Goal: Task Accomplishment & Management: Manage account settings

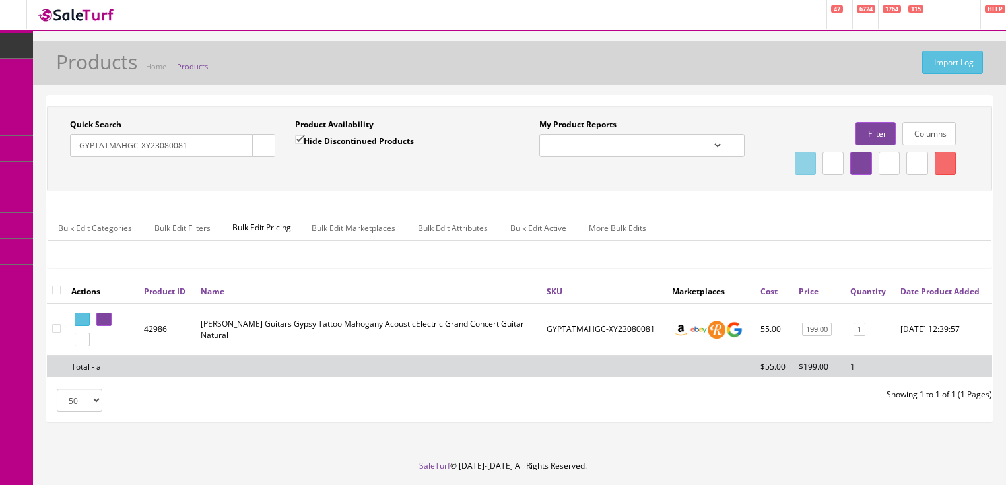
click at [302, 137] on input "Hide Discontinued Products" at bounding box center [299, 139] width 9 height 9
checkbox input "false"
drag, startPoint x: 192, startPoint y: 149, endPoint x: 79, endPoint y: 174, distance: 116.3
click at [79, 174] on div "Quick Search GYPTATMAHGC-XY23080081 Date From Product Availability Hide Discont…" at bounding box center [519, 148] width 939 height 59
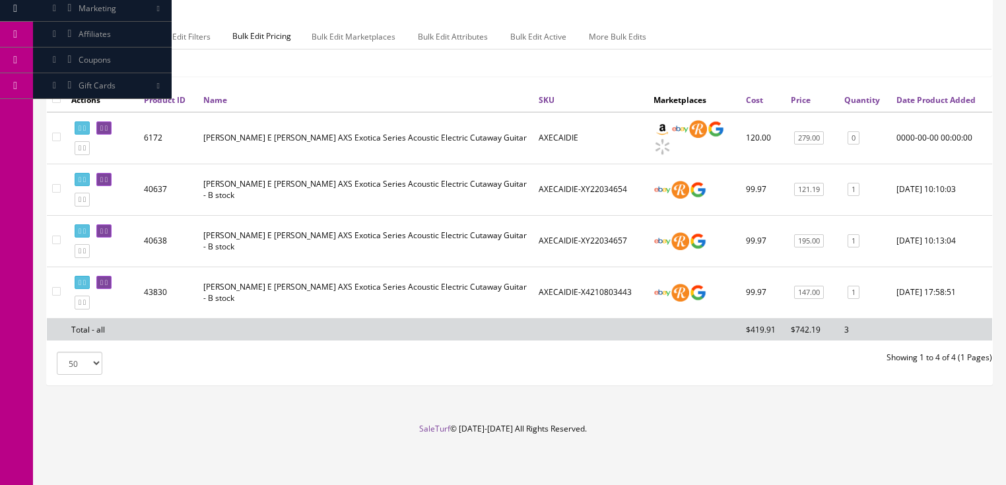
scroll to position [211, 0]
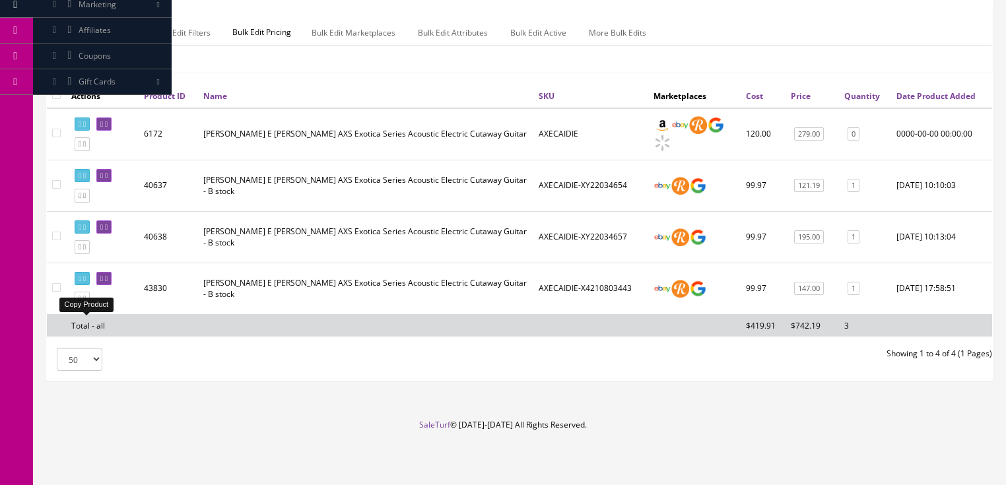
type input "axecaidie"
click at [86, 302] on icon at bounding box center [84, 298] width 3 height 7
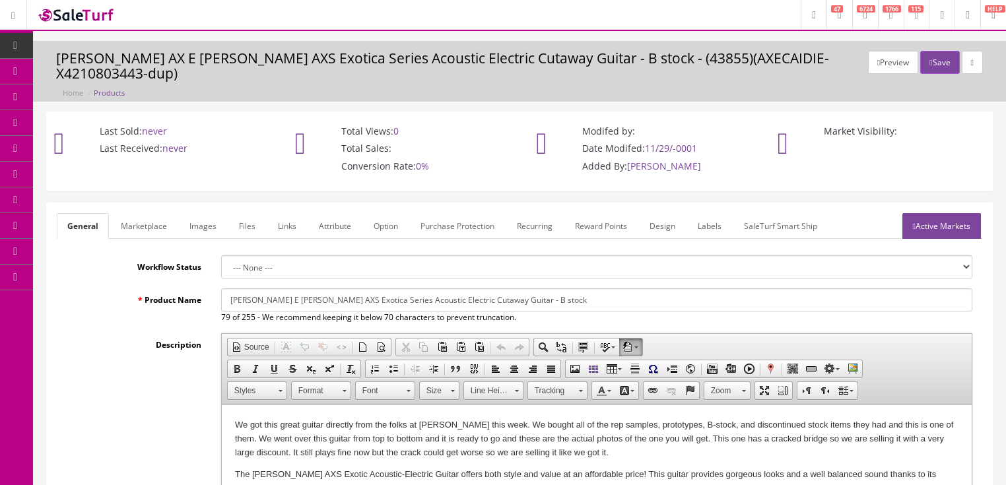
click at [203, 213] on link "Images" at bounding box center [203, 226] width 48 height 26
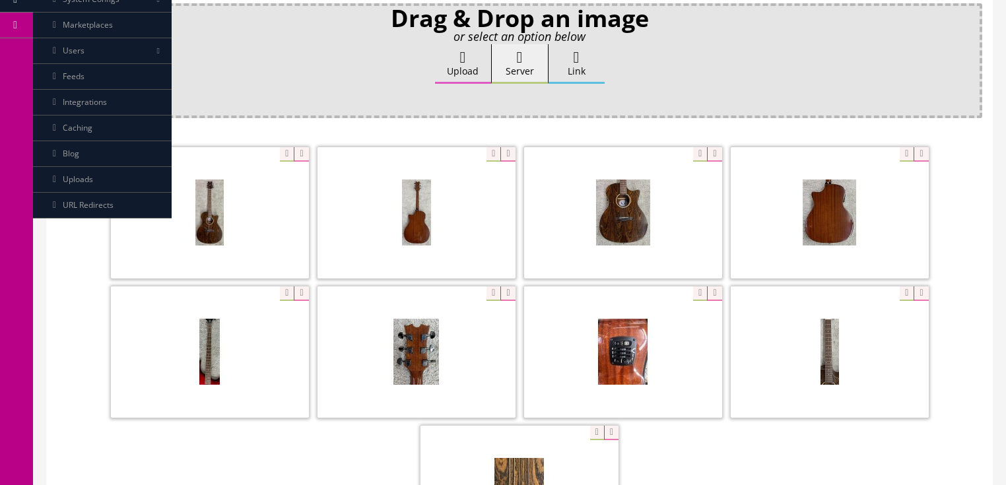
scroll to position [264, 0]
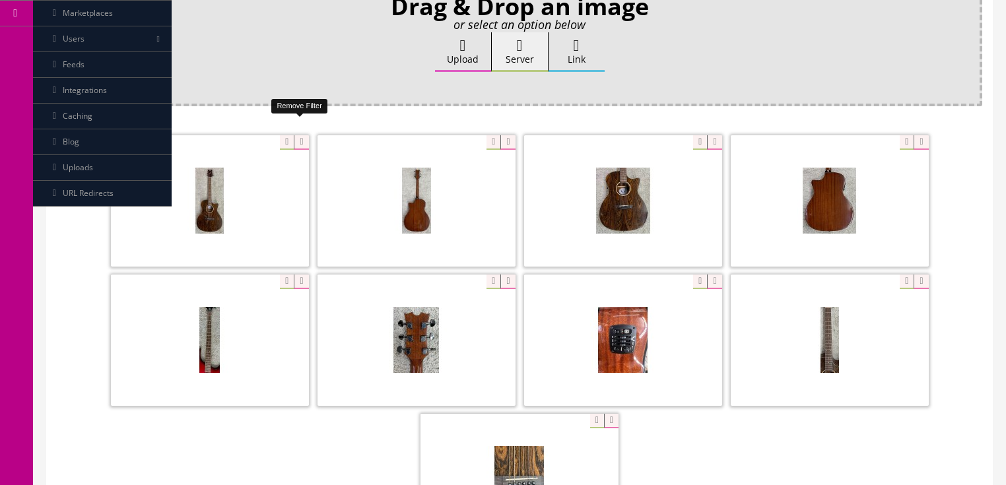
click at [294, 135] on icon at bounding box center [301, 142] width 15 height 15
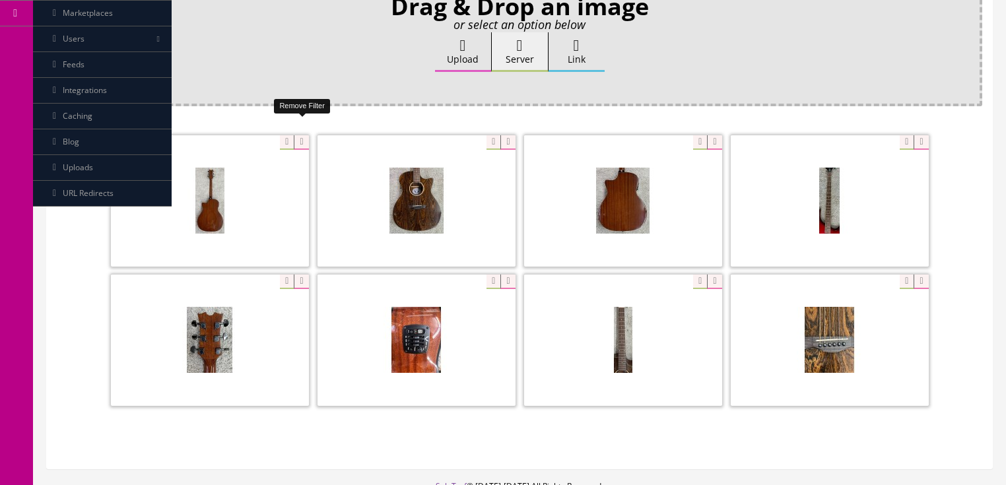
click at [294, 135] on icon at bounding box center [301, 142] width 15 height 15
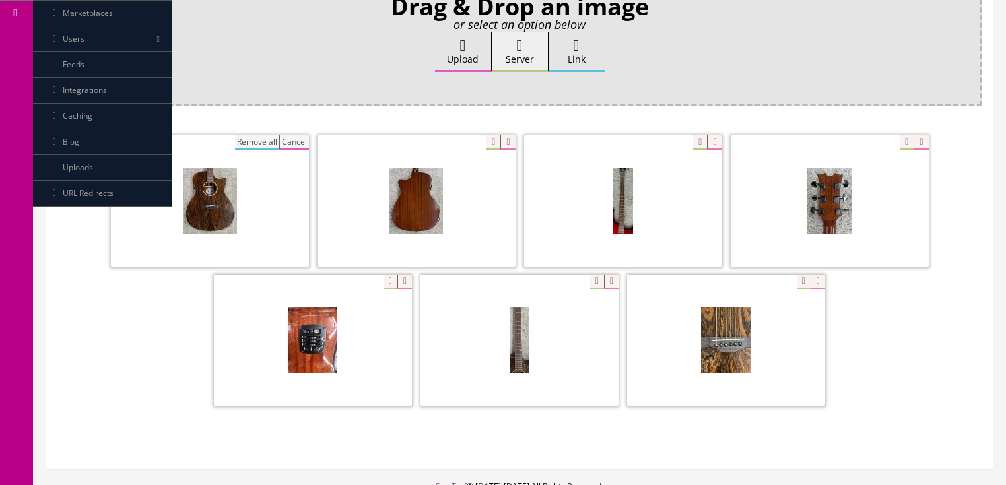
click at [259, 135] on button "Remove all" at bounding box center [257, 142] width 44 height 15
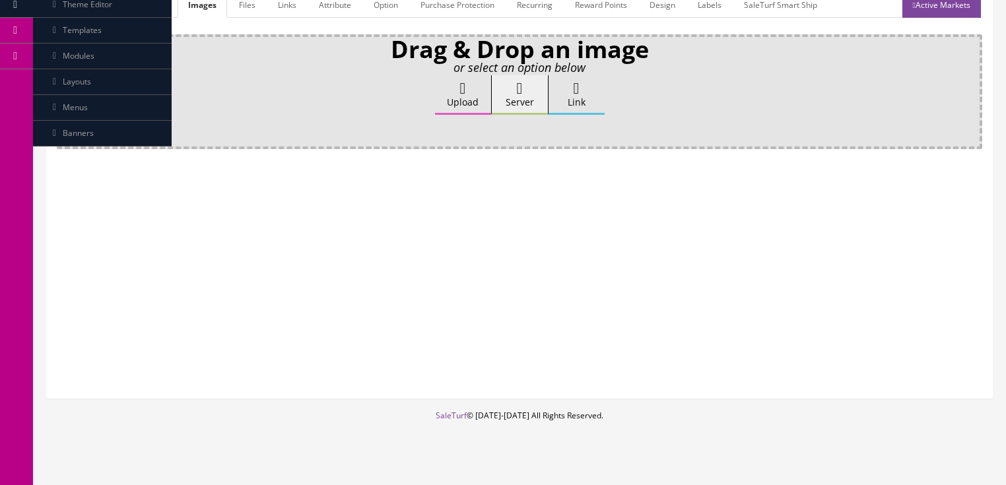
click at [443, 80] on label "Upload" at bounding box center [463, 95] width 56 height 40
click at [66, 80] on input "Upload" at bounding box center [66, 81] width 0 height 13
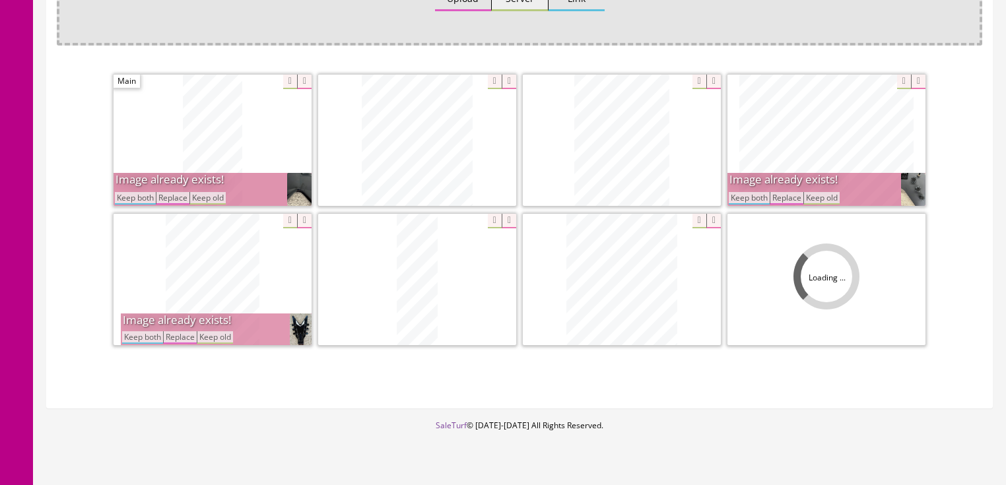
scroll to position [333, 0]
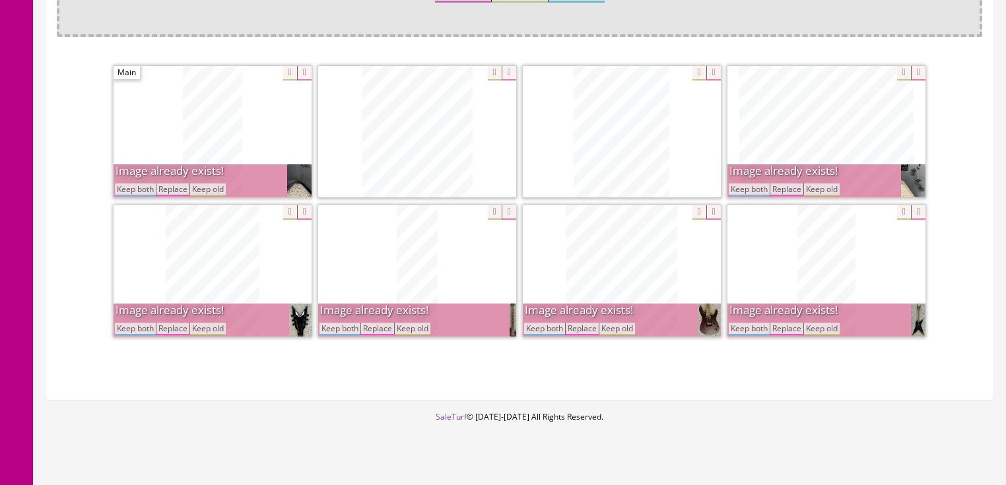
click at [133, 183] on button "Keep both" at bounding box center [135, 189] width 41 height 13
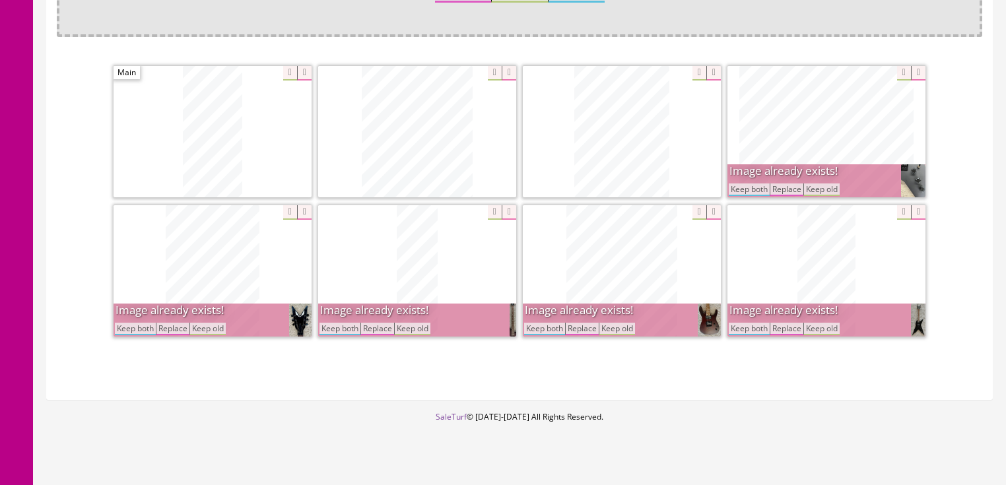
click at [141, 323] on button "Keep both" at bounding box center [135, 329] width 41 height 13
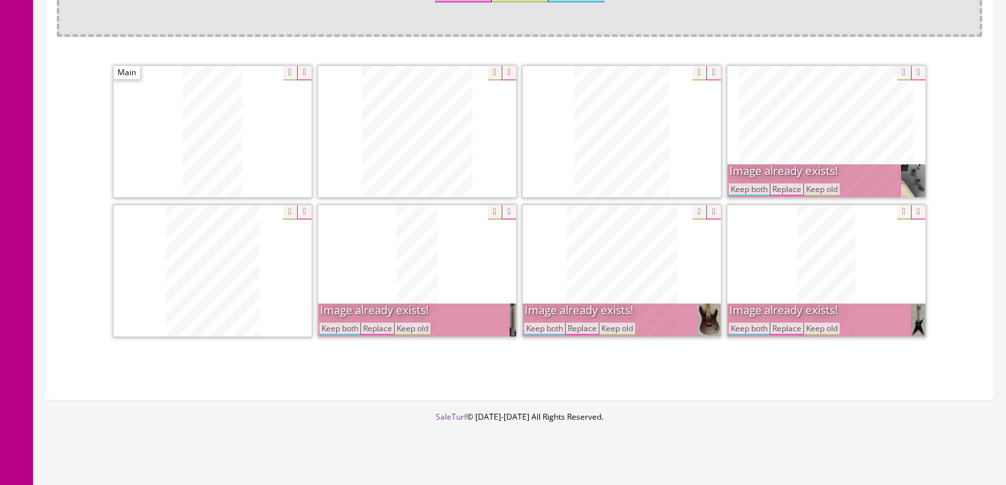
drag, startPoint x: 327, startPoint y: 314, endPoint x: 369, endPoint y: 312, distance: 41.6
click at [330, 323] on button "Keep both" at bounding box center [339, 329] width 41 height 13
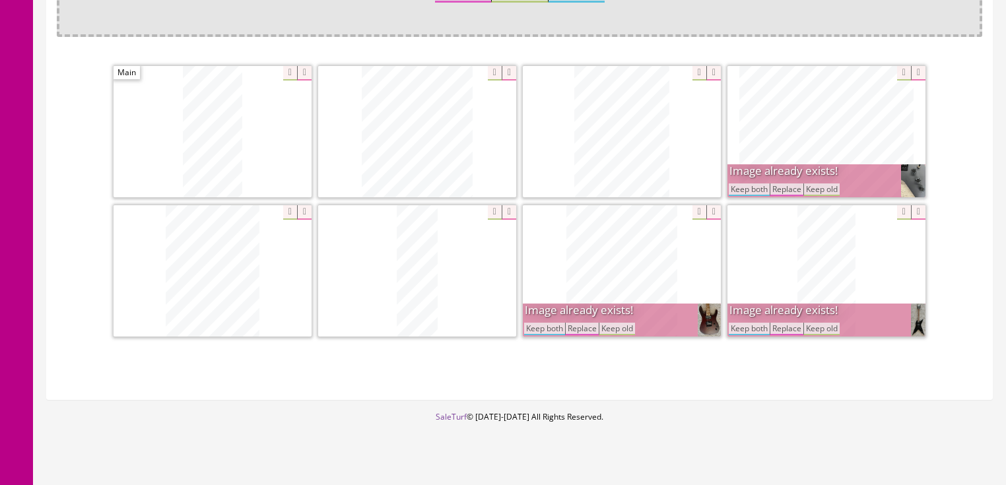
drag, startPoint x: 538, startPoint y: 316, endPoint x: 564, endPoint y: 315, distance: 25.8
click at [539, 323] on button "Keep both" at bounding box center [544, 329] width 41 height 13
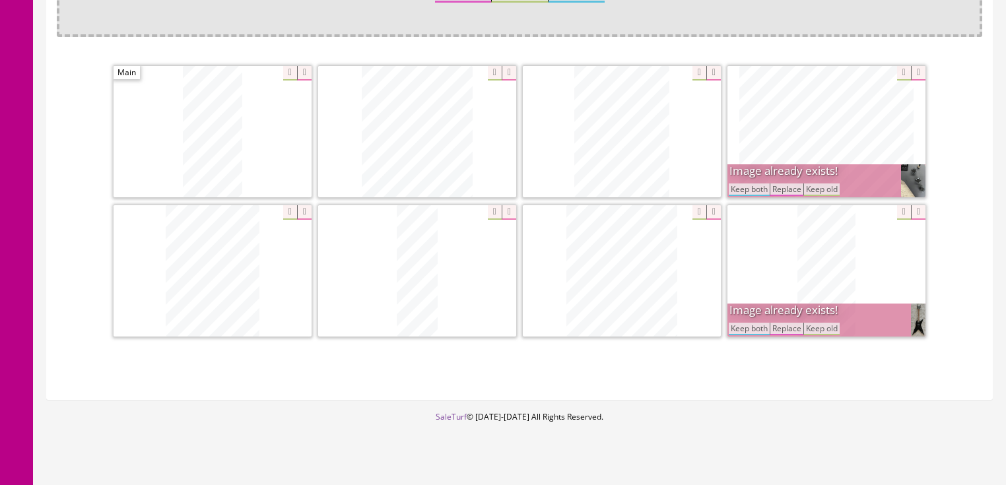
click at [745, 323] on button "Keep both" at bounding box center [749, 329] width 41 height 13
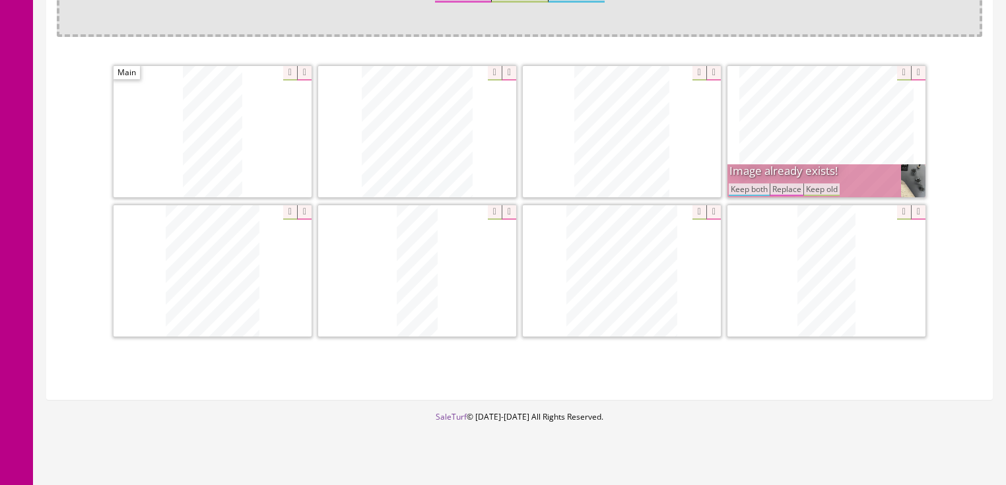
drag, startPoint x: 745, startPoint y: 168, endPoint x: 757, endPoint y: 180, distance: 17.7
click at [746, 183] on button "Keep both" at bounding box center [749, 189] width 41 height 13
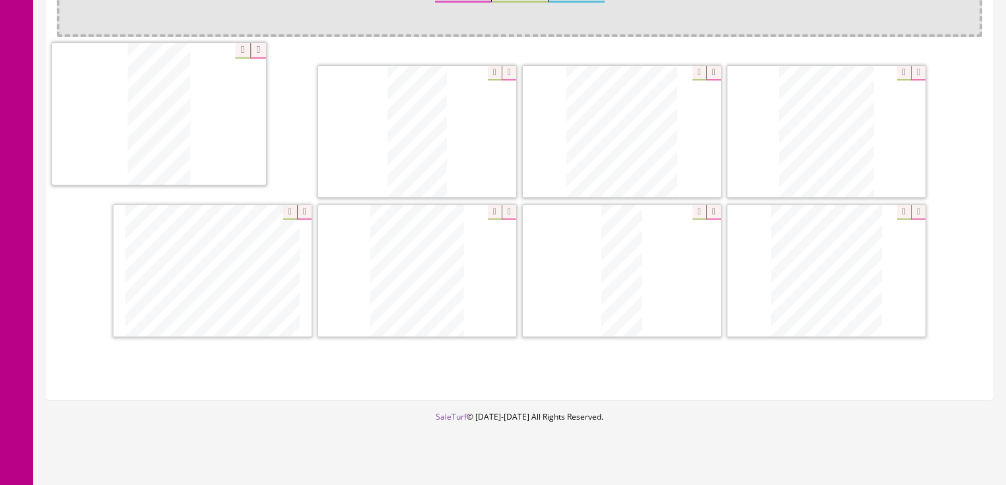
drag, startPoint x: 806, startPoint y: 261, endPoint x: 211, endPoint y: 125, distance: 610.8
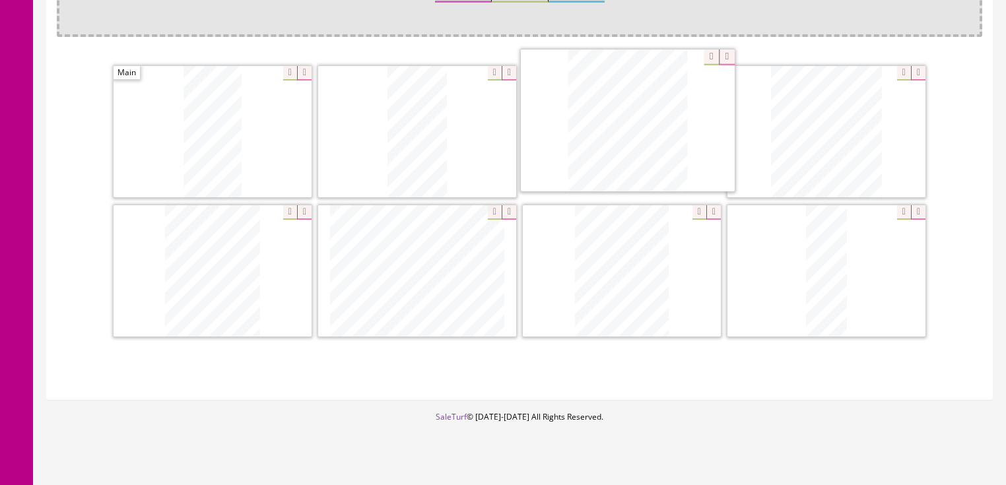
drag, startPoint x: 803, startPoint y: 240, endPoint x: 604, endPoint y: 92, distance: 248.0
drag, startPoint x: 610, startPoint y: 226, endPoint x: 148, endPoint y: 216, distance: 462.1
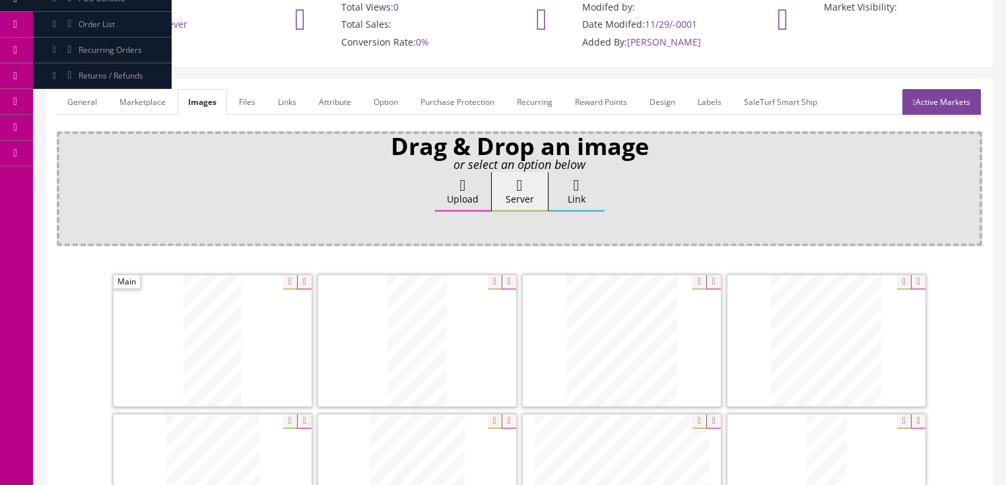
scroll to position [122, 0]
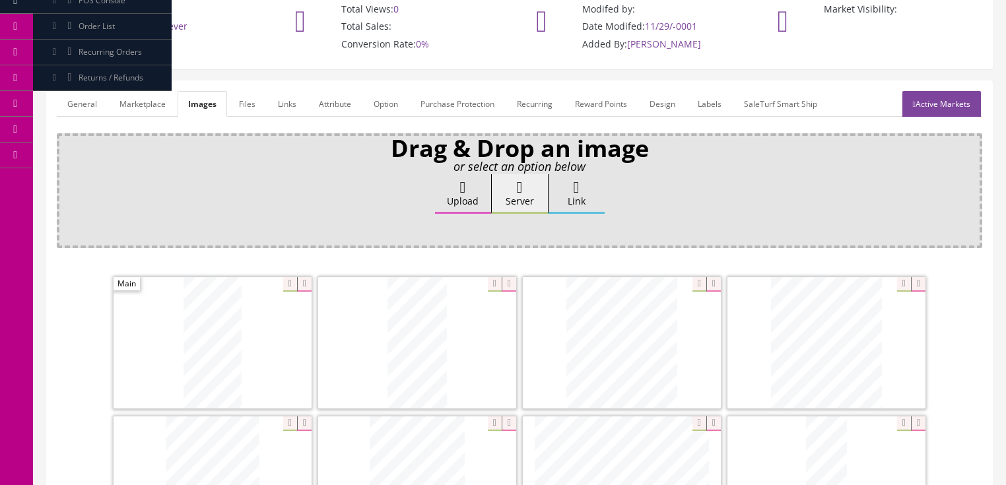
click at [937, 91] on link "Active Markets" at bounding box center [941, 104] width 79 height 26
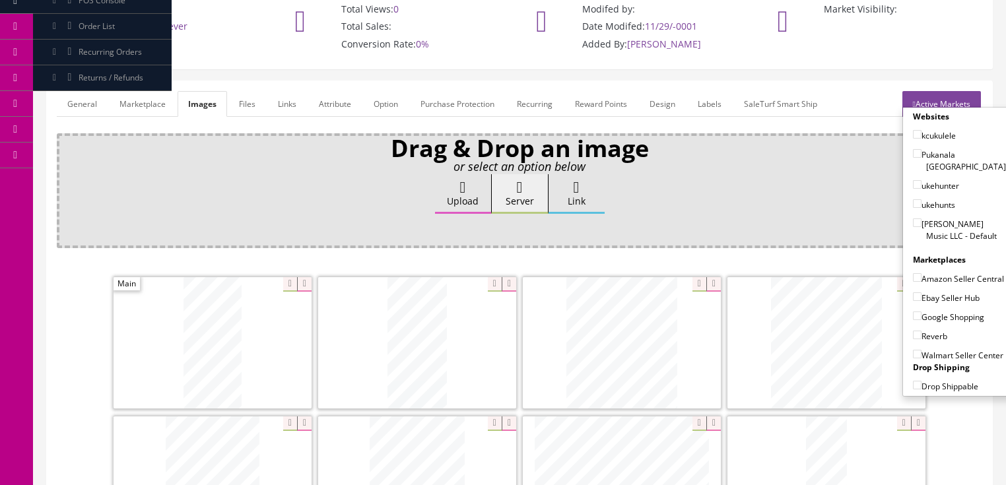
click at [913, 218] on input"] "[PERSON_NAME] Music LLC - Default" at bounding box center [917, 222] width 9 height 9
checkbox input"] "true"
click at [914, 273] on input"] "Amazon Seller Central" at bounding box center [917, 277] width 9 height 9
checkbox input"] "true"
click at [913, 292] on input"] "Ebay Seller Hub" at bounding box center [917, 296] width 9 height 9
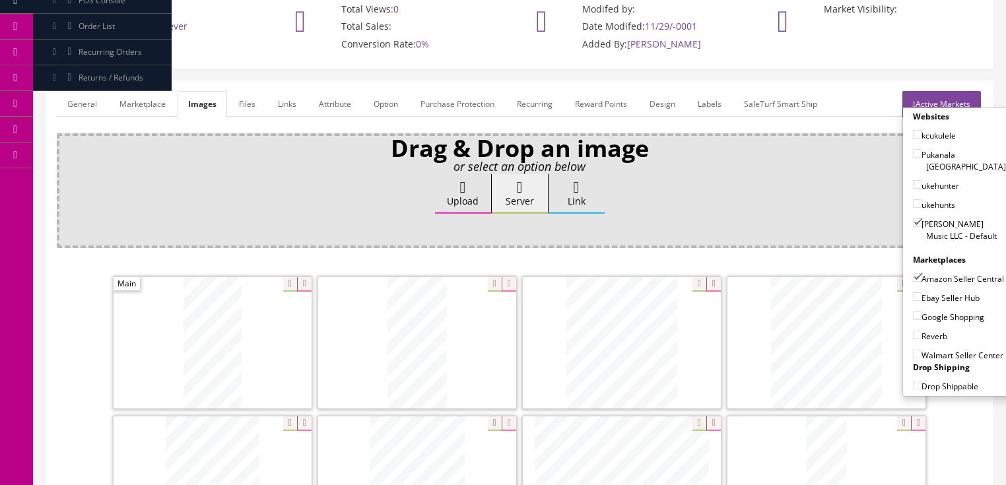
checkbox input"] "true"
click at [913, 312] on input"] "Google Shopping" at bounding box center [917, 316] width 9 height 9
checkbox input"] "true"
click at [915, 331] on input"] "Reverb" at bounding box center [917, 335] width 9 height 9
checkbox input"] "true"
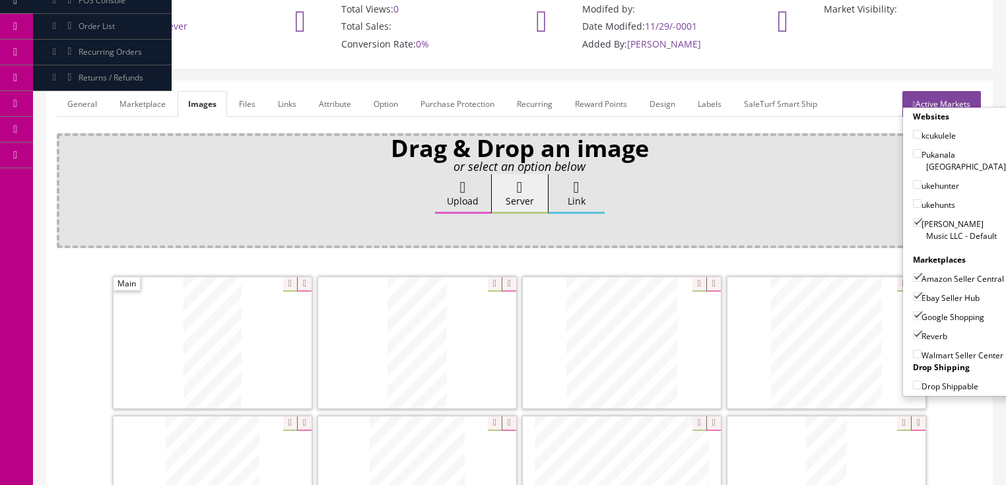
click at [939, 91] on link "Active Markets" at bounding box center [941, 104] width 79 height 26
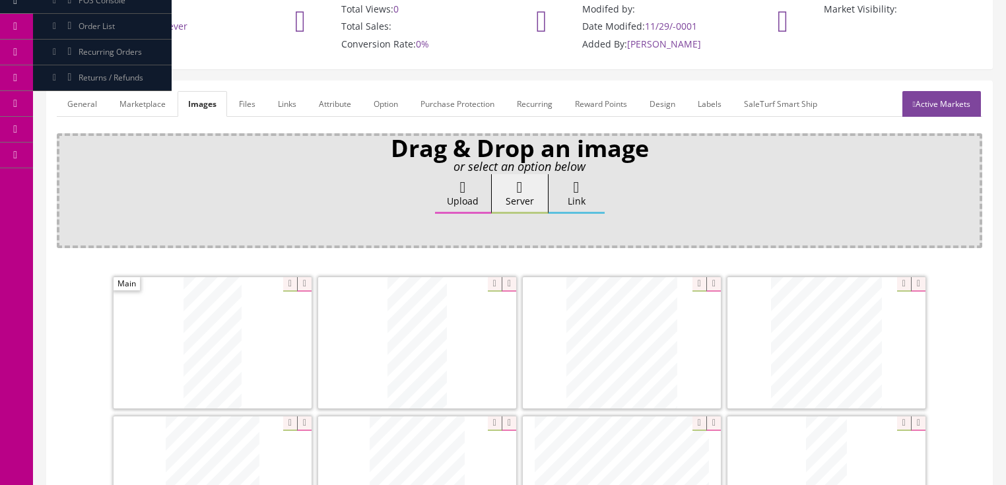
click at [61, 92] on link "General" at bounding box center [82, 104] width 51 height 26
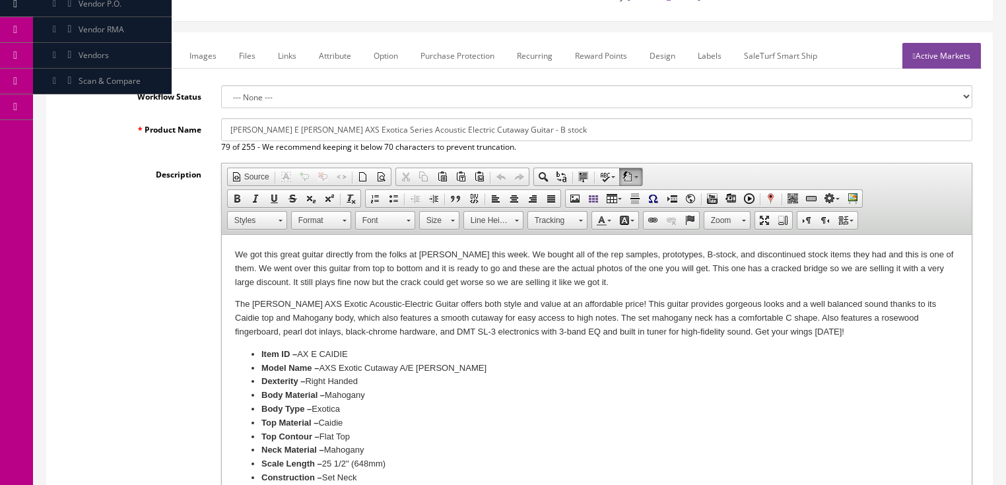
scroll to position [175, 0]
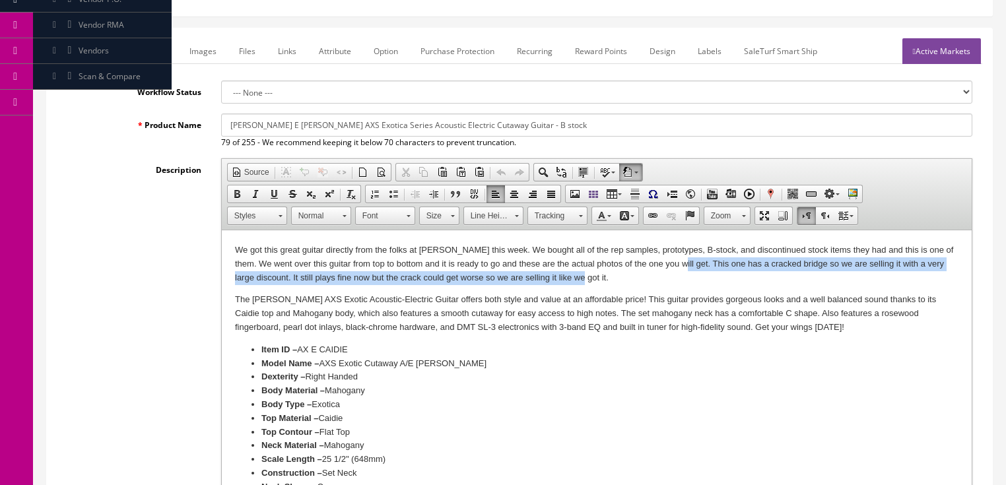
drag, startPoint x: 672, startPoint y: 265, endPoint x: 678, endPoint y: 282, distance: 18.2
click at [678, 282] on p "We got this great guitar directly from the folks at Dean this week. We bought a…" at bounding box center [595, 264] width 723 height 41
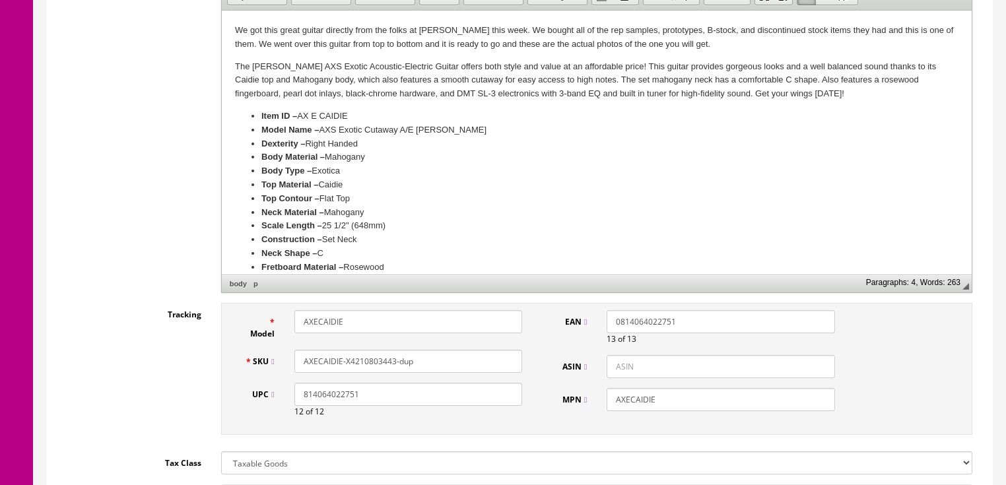
scroll to position [439, 0]
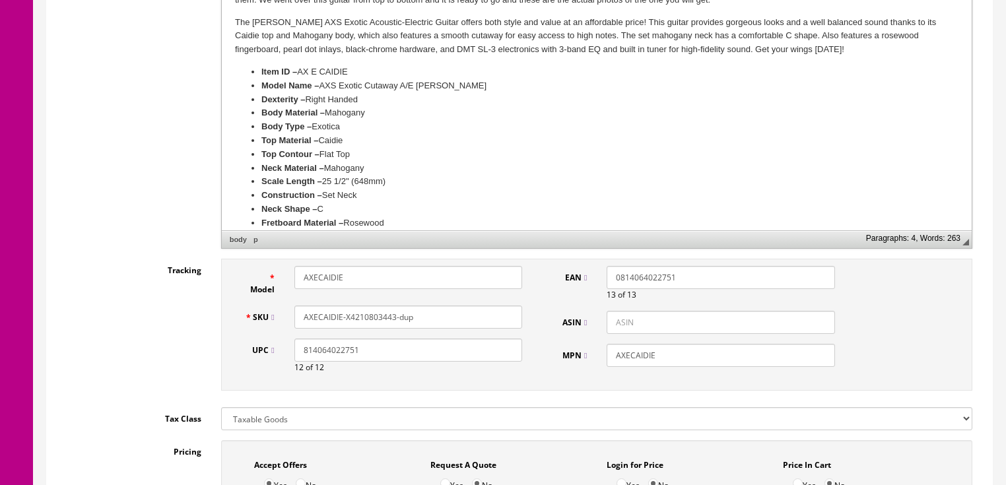
drag, startPoint x: 350, startPoint y: 301, endPoint x: 468, endPoint y: 392, distance: 149.2
click at [353, 306] on input "AXECAIDIE-X4210803443-dup" at bounding box center [408, 317] width 228 height 23
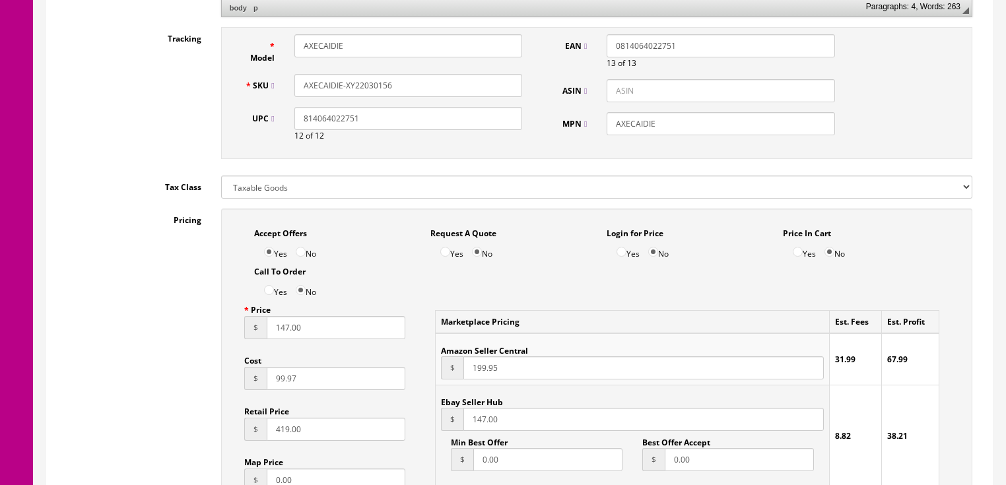
scroll to position [756, 0]
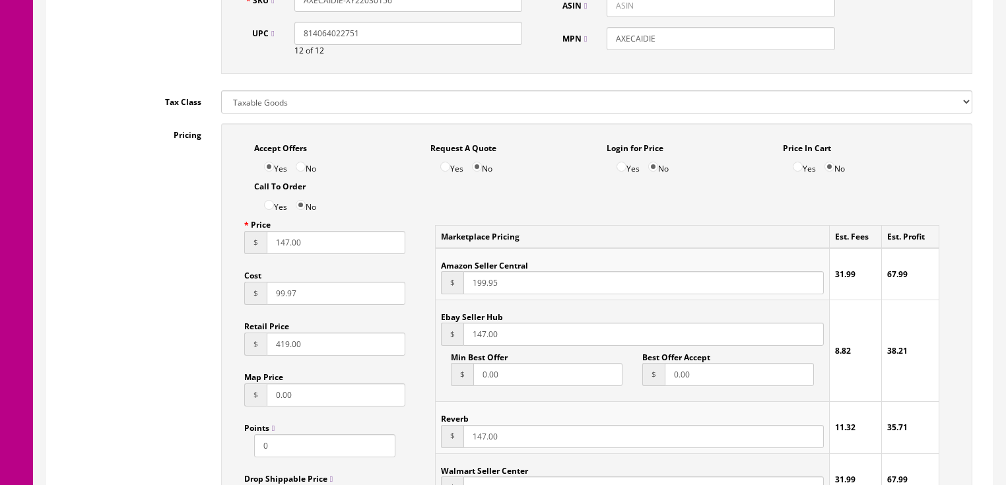
type input "AXECAIDIE-XY22030156"
drag, startPoint x: 322, startPoint y: 230, endPoint x: 240, endPoint y: 230, distance: 82.5
click at [240, 230] on div "Price $ 147.00 Cost $ 99.97 Retail Price $ 419.00 Map Price $ 0.00 Points 0 Dro…" at bounding box center [325, 365] width 182 height 305
type input "199.95"
drag, startPoint x: 511, startPoint y: 322, endPoint x: 442, endPoint y: 319, distance: 69.4
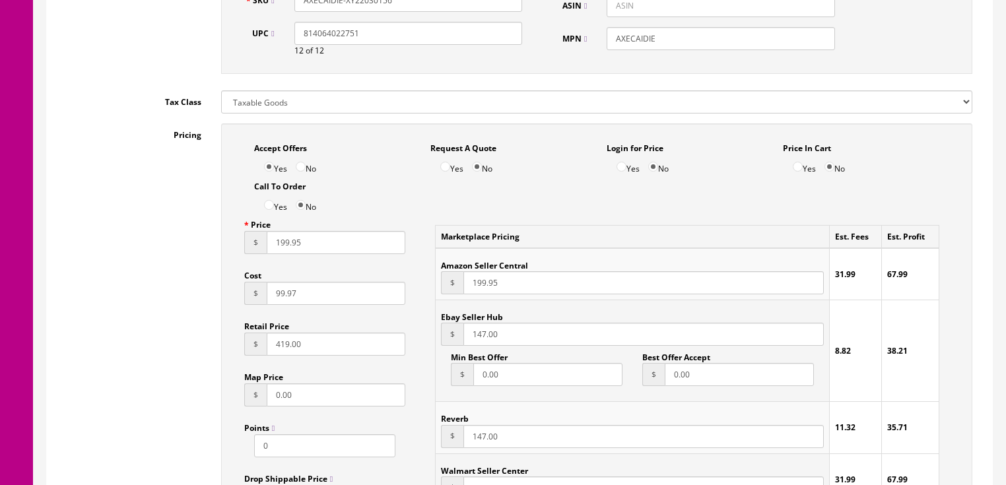
click at [442, 323] on div "$ 147.00" at bounding box center [632, 334] width 382 height 23
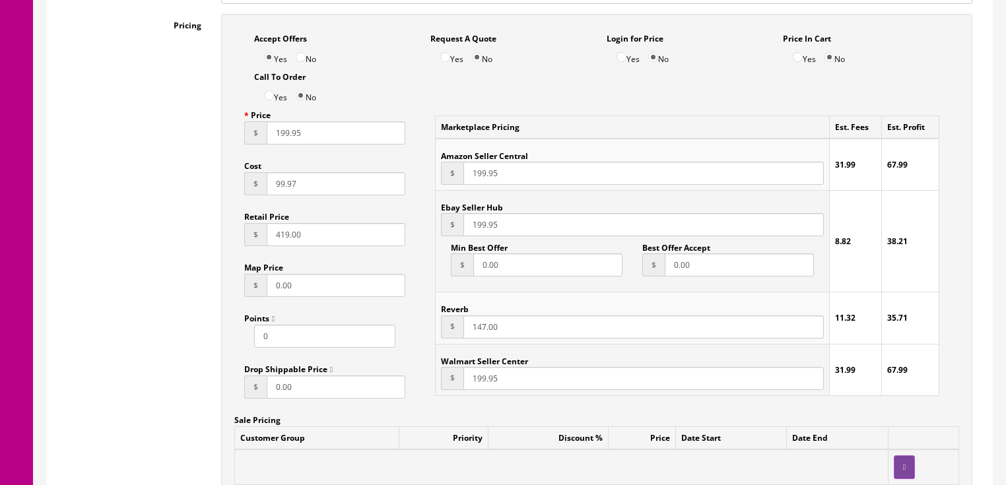
scroll to position [914, 0]
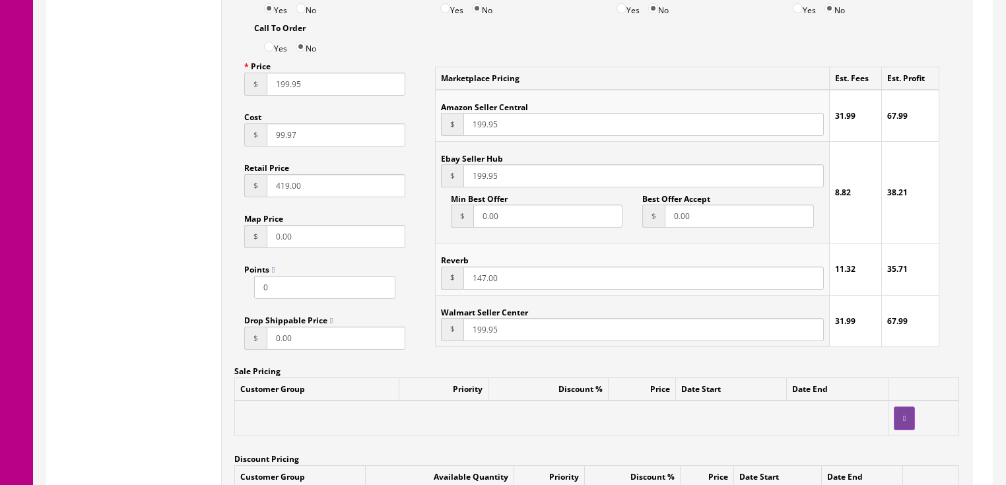
type input "199.95"
drag, startPoint x: 474, startPoint y: 263, endPoint x: 434, endPoint y: 266, distance: 39.7
click at [435, 266] on table "Marketplace Pricing Est. Fees Est. Profit Amazon Seller Central $ 199.95 31.99 …" at bounding box center [687, 207] width 504 height 280
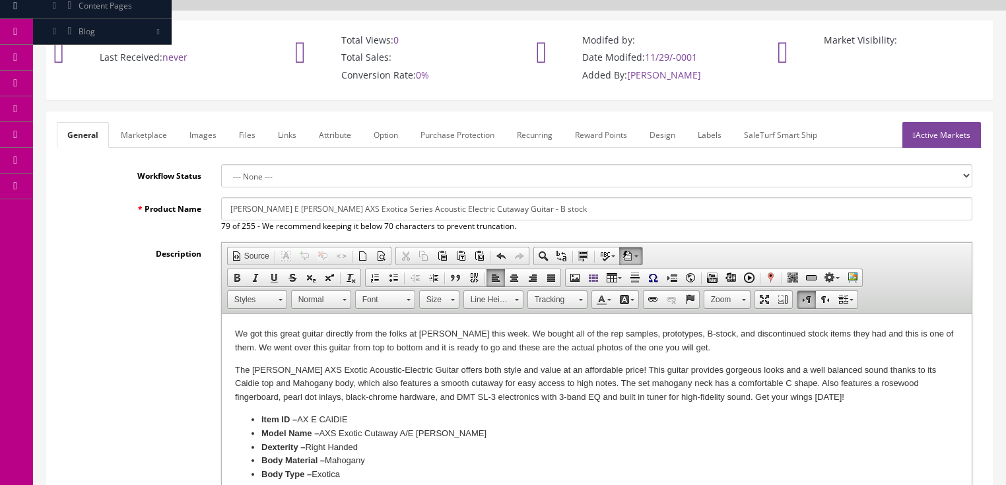
scroll to position [69, 0]
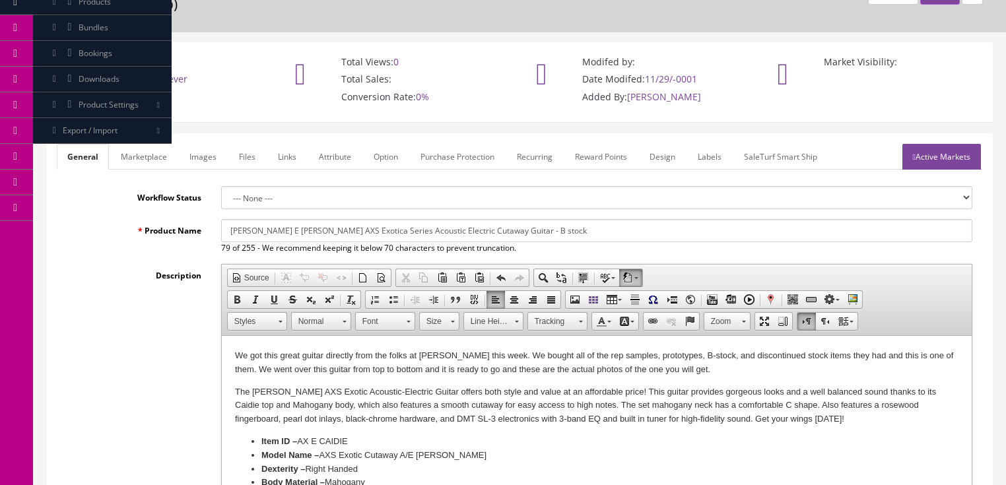
type input "199.95"
click at [930, 150] on link "Active Markets" at bounding box center [941, 157] width 79 height 26
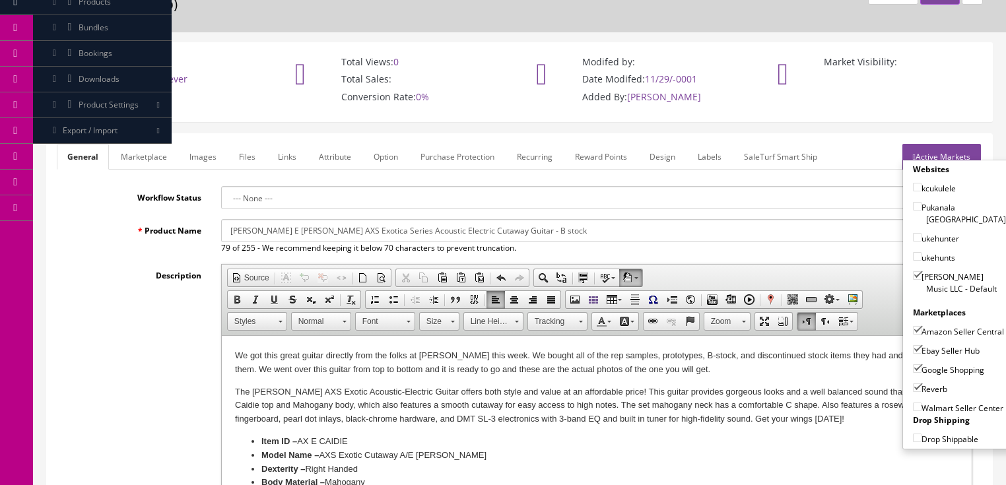
click at [950, 144] on link "Active Markets" at bounding box center [941, 157] width 79 height 26
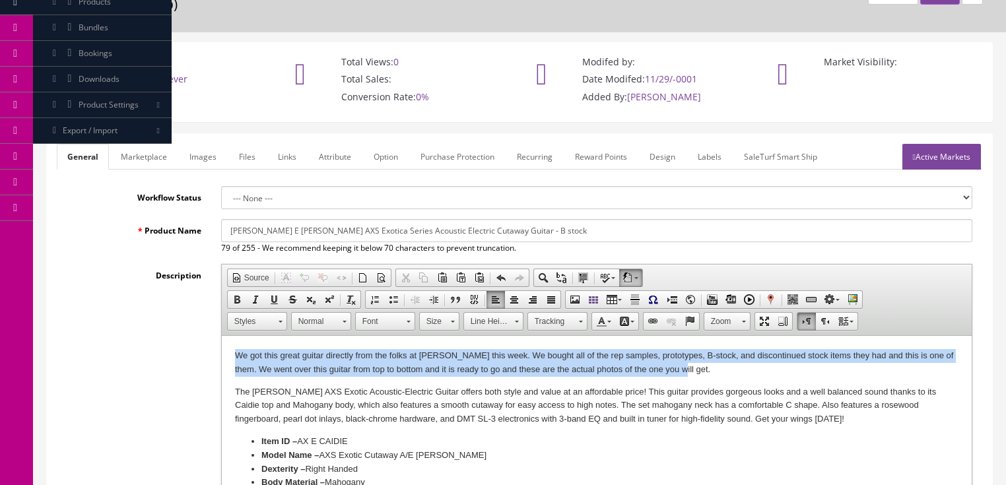
drag, startPoint x: 228, startPoint y: 352, endPoint x: 709, endPoint y: 367, distance: 480.8
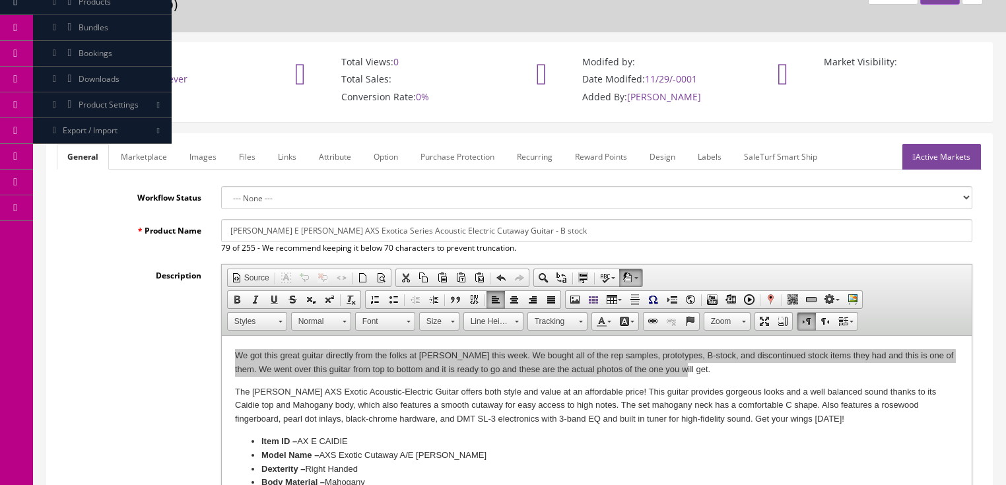
scroll to position [0, 0]
drag, startPoint x: 628, startPoint y: 379, endPoint x: 903, endPoint y: 354, distance: 275.7
click at [628, 379] on span "Copy" at bounding box center [653, 377] width 70 height 17
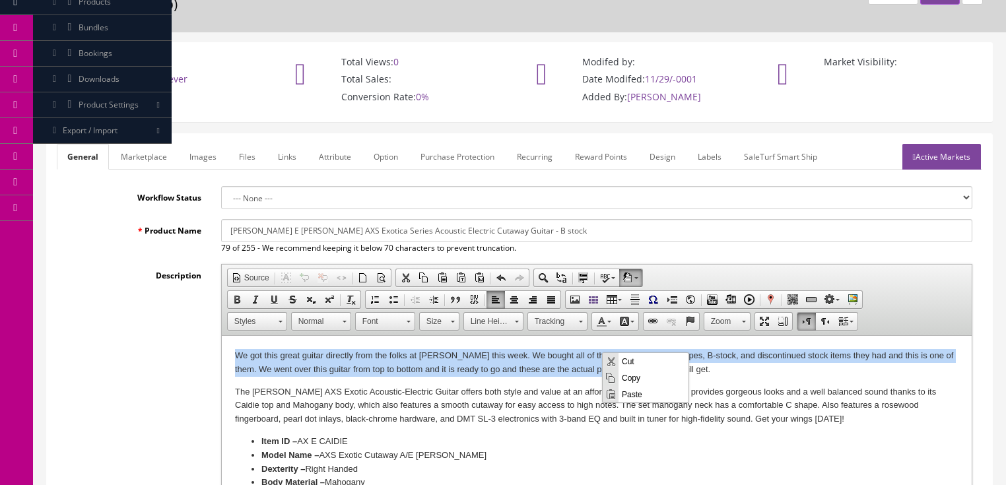
copy p "We got this great guitar directly from the folks at Dean this week. We bought a…"
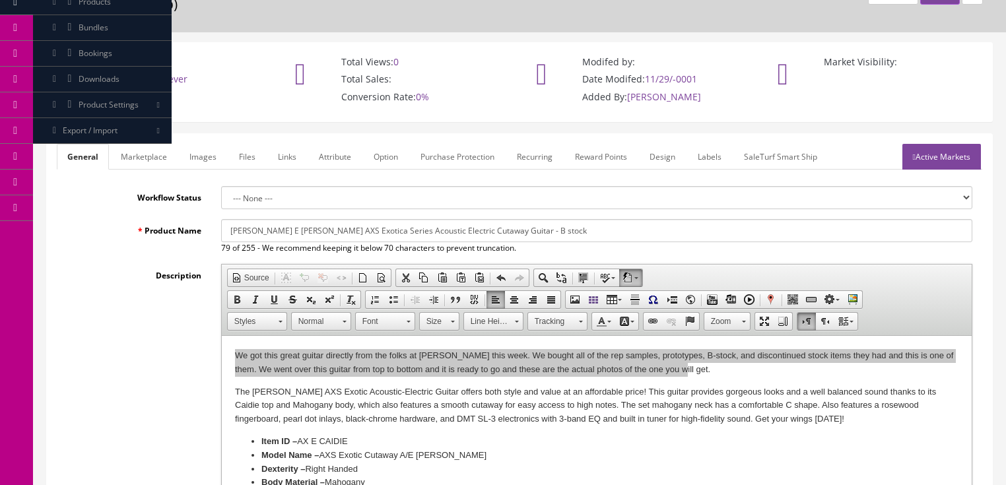
click at [160, 144] on link "Marketplace" at bounding box center [143, 157] width 67 height 26
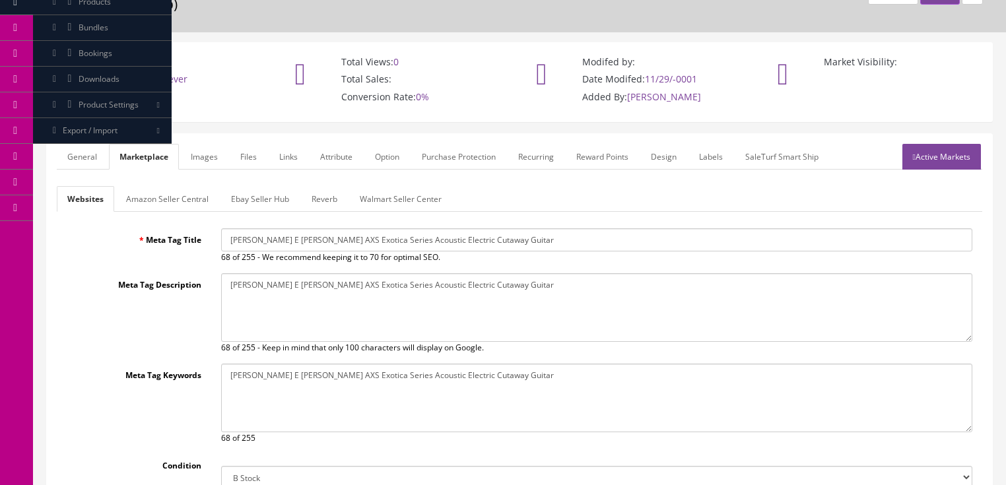
click at [169, 189] on link "Amazon Seller Central" at bounding box center [168, 199] width 104 height 26
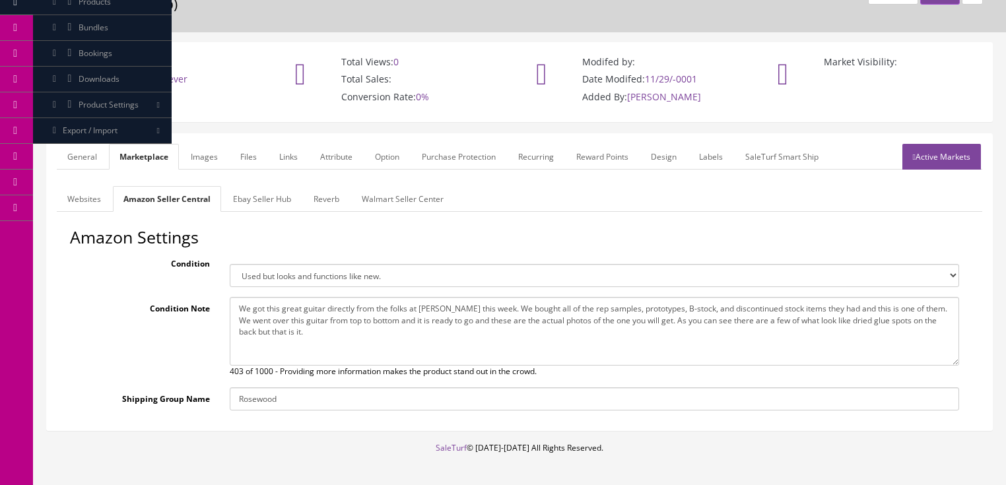
drag, startPoint x: 236, startPoint y: 289, endPoint x: 312, endPoint y: 329, distance: 85.3
click at [312, 329] on textarea "We got this great guitar directly from the folks at Dean this week. We bought a…" at bounding box center [594, 331] width 729 height 69
paste textarea
type textarea "We got this great guitar directly from the folks at Dean this week. We bought a…"
click at [268, 186] on link "Ebay Seller Hub" at bounding box center [261, 199] width 79 height 26
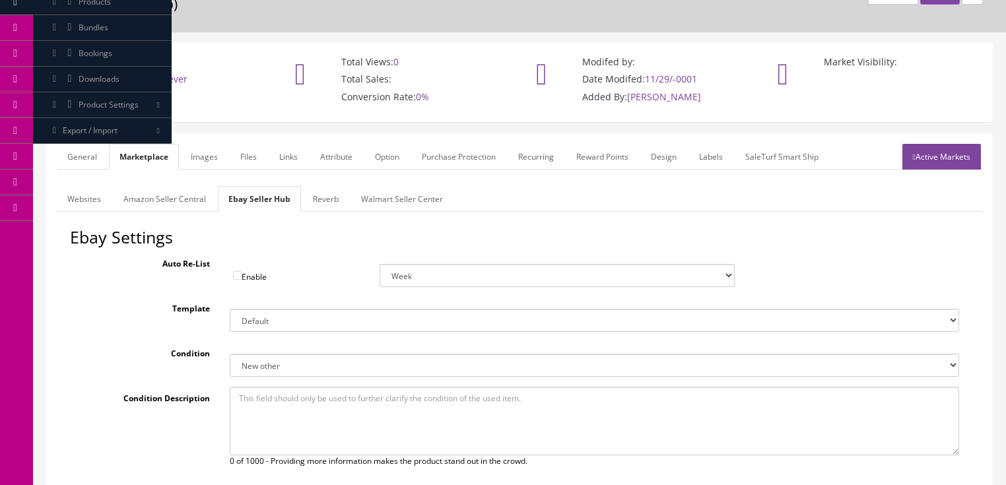
click at [325, 150] on link "Attribute" at bounding box center [336, 157] width 53 height 26
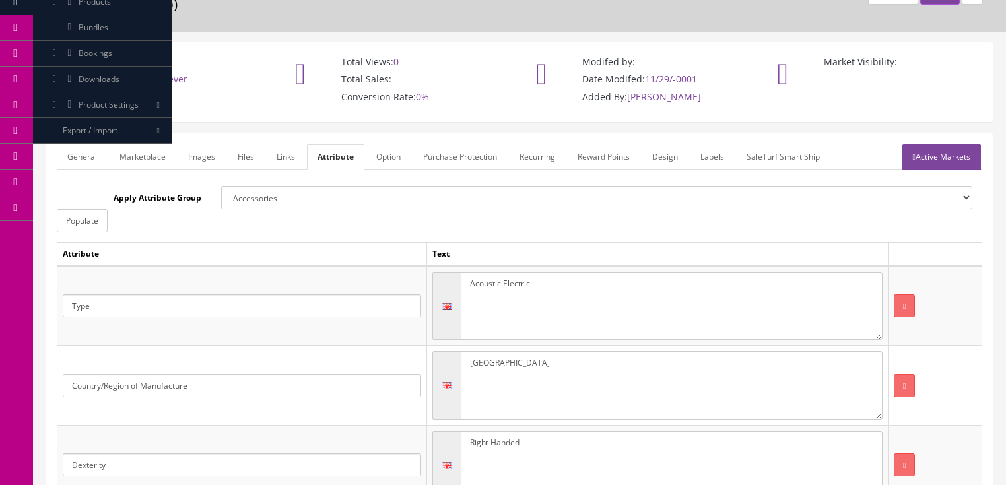
click at [94, 144] on link "General" at bounding box center [82, 157] width 51 height 26
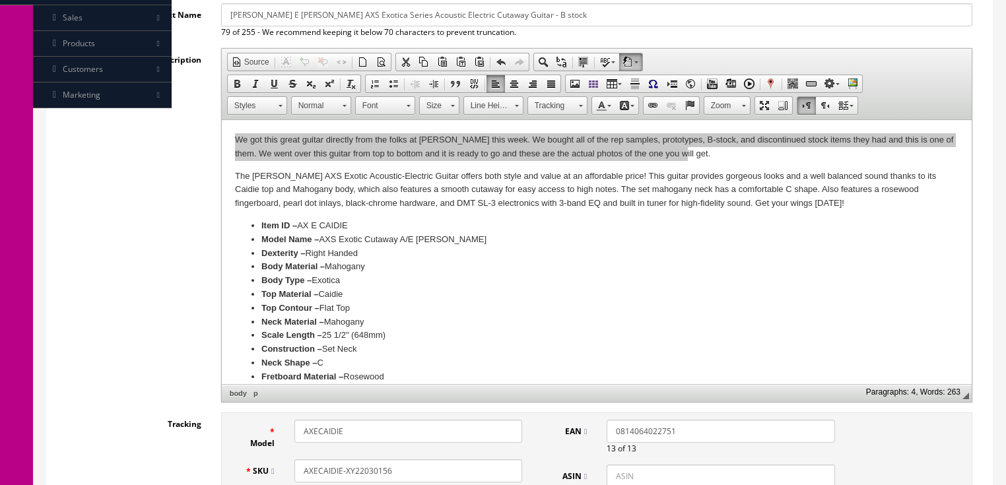
scroll to position [492, 0]
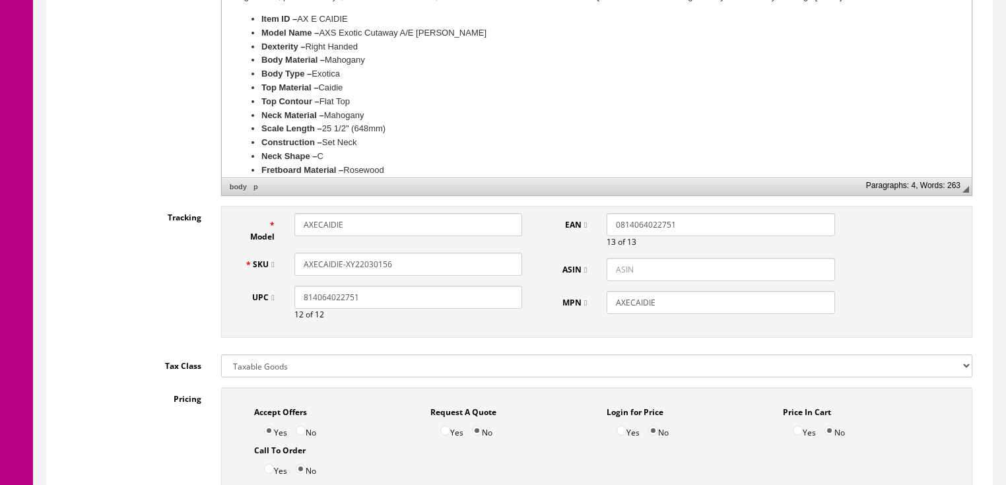
drag, startPoint x: 411, startPoint y: 248, endPoint x: 232, endPoint y: 261, distance: 179.4
click at [201, 261] on div "Tracking Model AXECAIDIE SKU AXECAIDIE-XY22030156 UPC 814064022751 12 of 12 EAN…" at bounding box center [519, 275] width 925 height 139
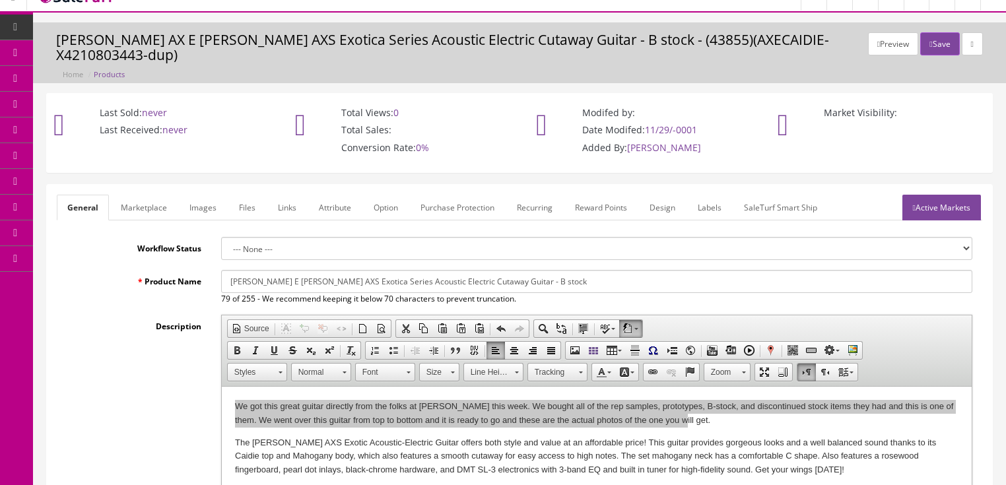
scroll to position [0, 0]
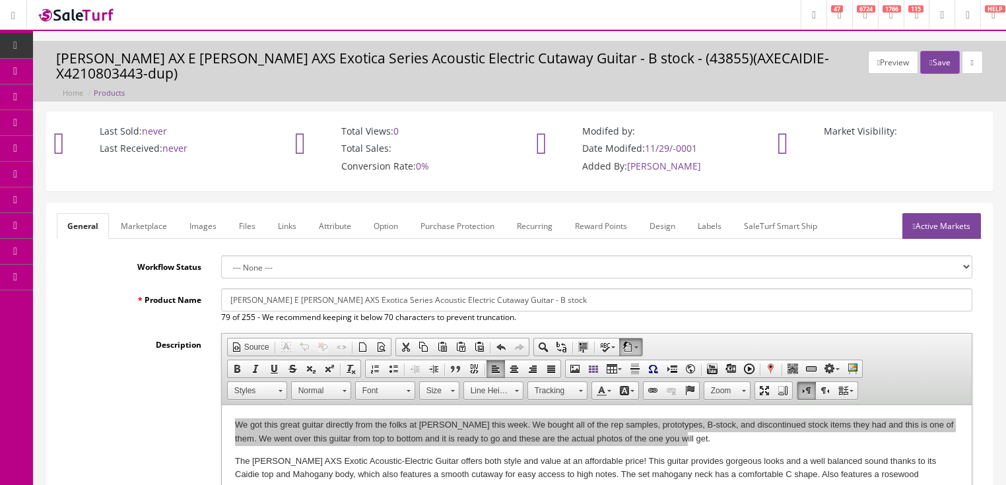
click at [942, 215] on link "Active Markets" at bounding box center [941, 226] width 79 height 26
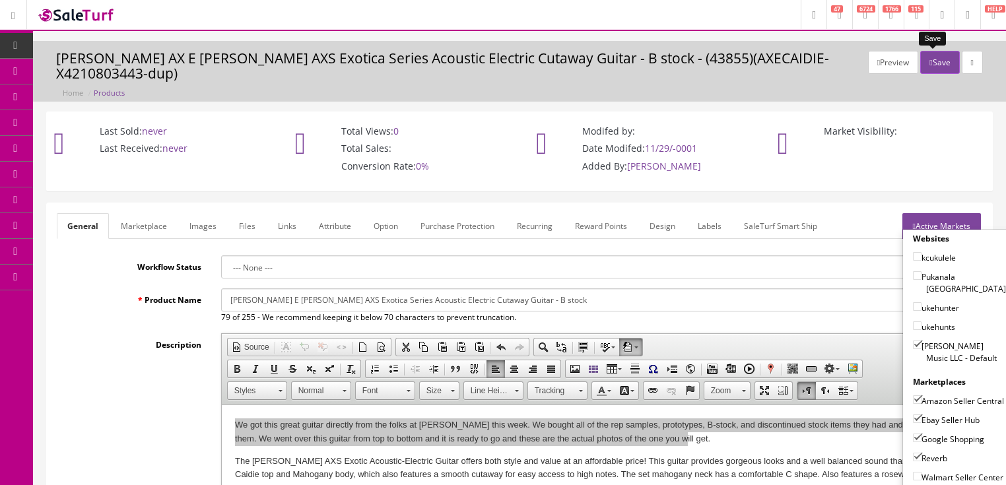
click at [927, 58] on button "Save" at bounding box center [939, 62] width 39 height 23
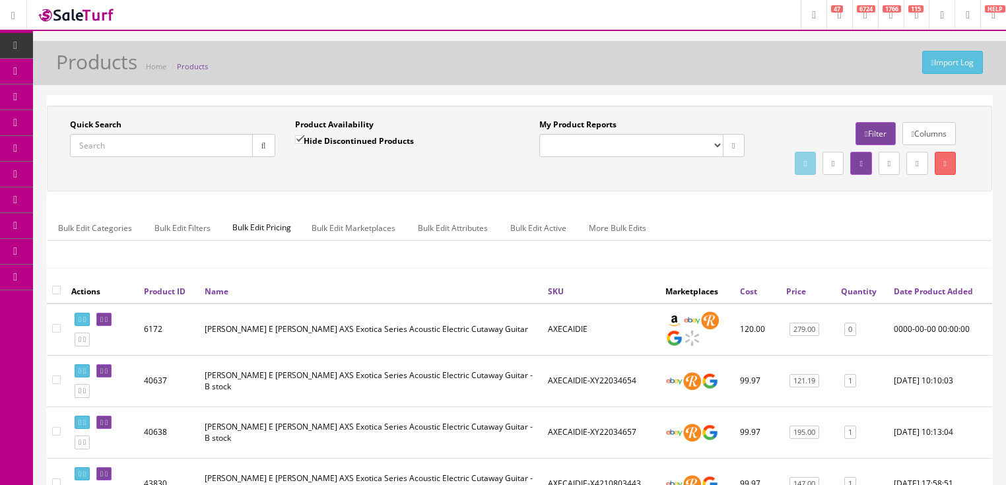
click at [187, 147] on input "Quick Search" at bounding box center [161, 145] width 183 height 23
paste input "AXECAIDIE-XY22030156"
drag, startPoint x: 261, startPoint y: 145, endPoint x: 269, endPoint y: 150, distance: 9.5
click at [262, 146] on icon "button" at bounding box center [263, 146] width 5 height 8
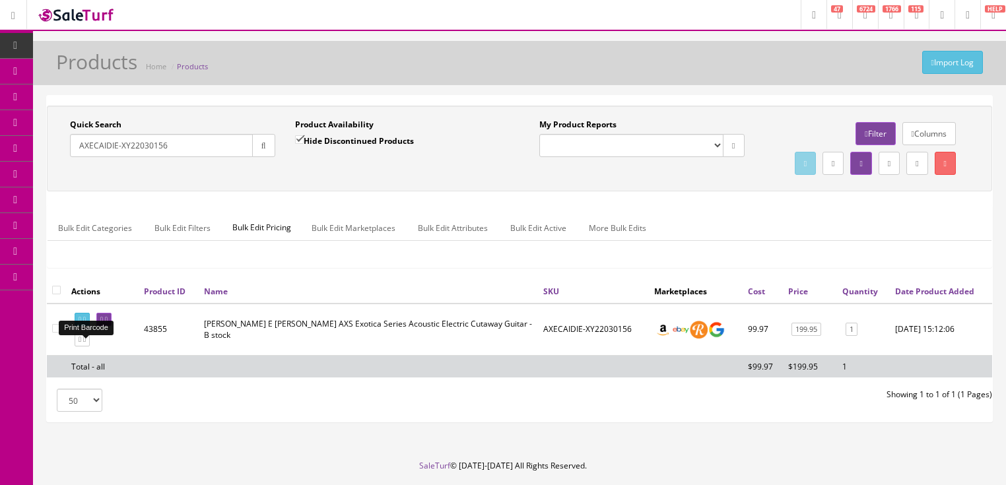
click at [81, 323] on icon at bounding box center [80, 319] width 3 height 7
drag, startPoint x: 187, startPoint y: 155, endPoint x: 53, endPoint y: 217, distance: 148.3
click at [53, 191] on div "Quick Search AXECAIDIE-XY22030156 Date From Product Availability Hide Discontin…" at bounding box center [519, 149] width 945 height 86
type input "lab34"
click at [298, 137] on input "Hide Discontinued Products" at bounding box center [299, 139] width 9 height 9
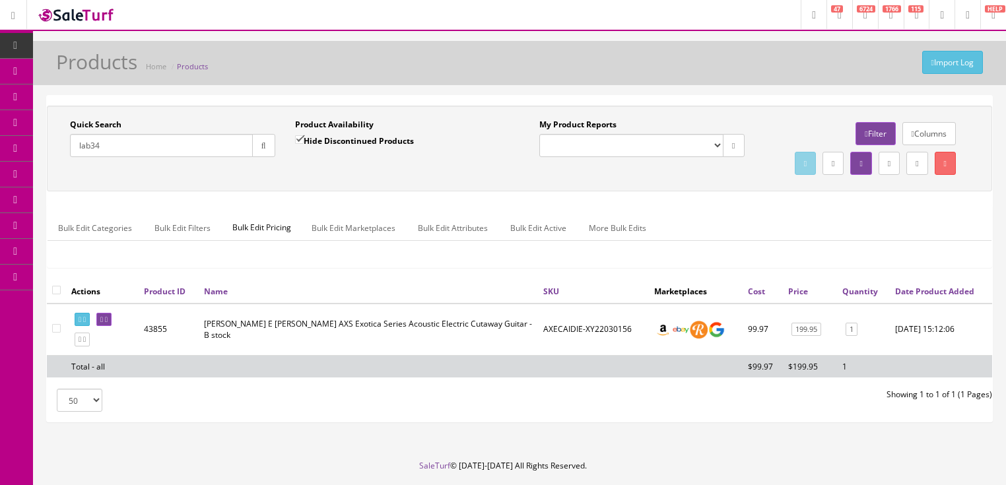
checkbox input "false"
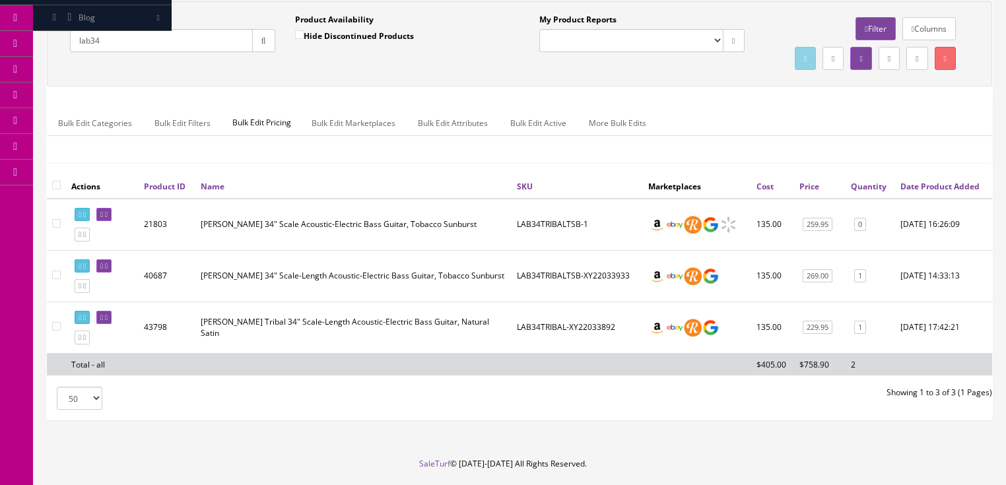
scroll to position [106, 0]
click at [86, 289] on icon at bounding box center [84, 285] width 3 height 7
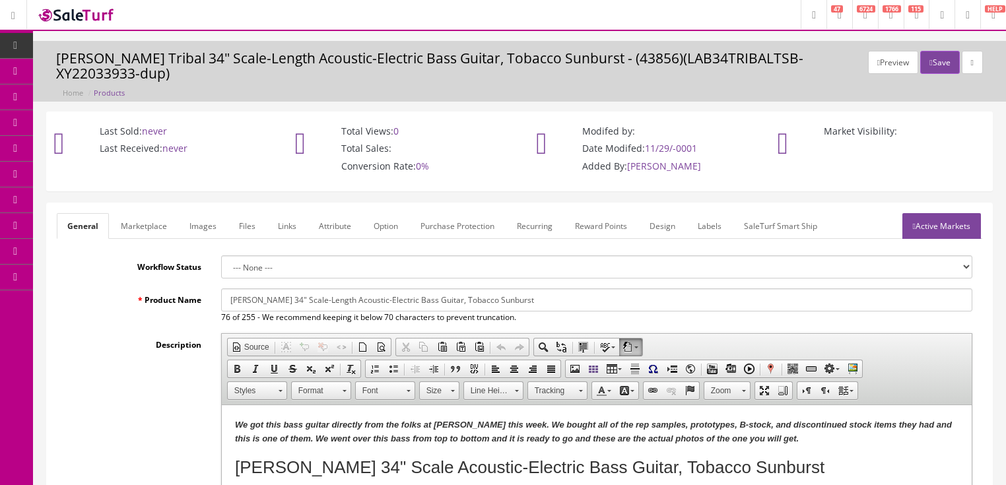
click at [201, 213] on link "Images" at bounding box center [203, 226] width 48 height 26
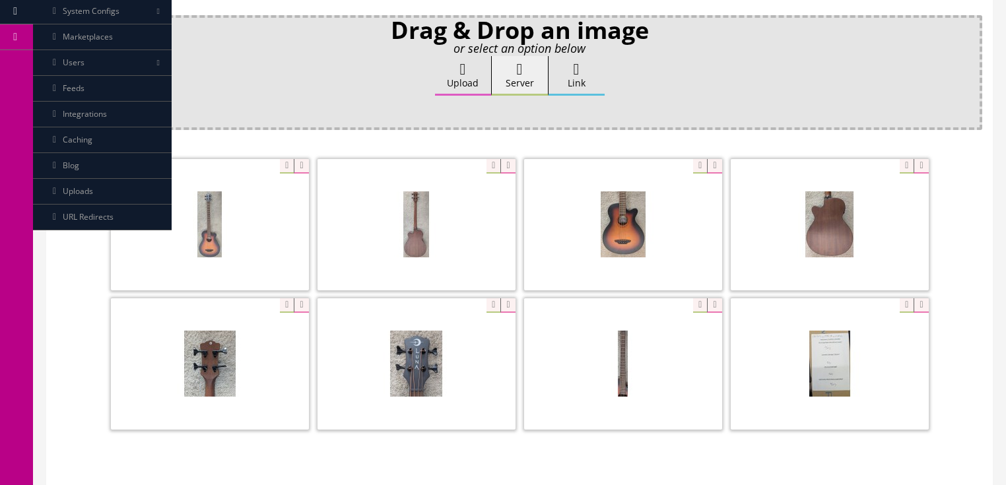
scroll to position [264, 0]
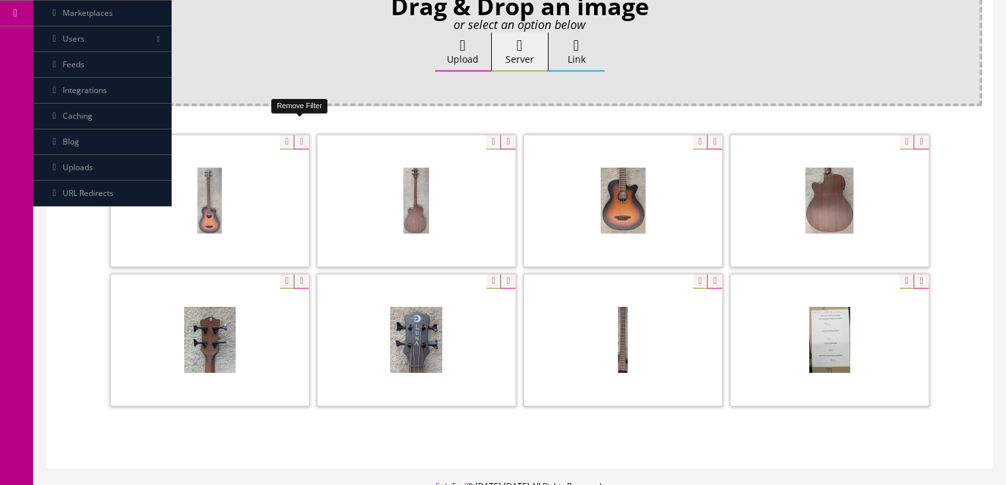
click at [300, 135] on icon at bounding box center [301, 142] width 15 height 15
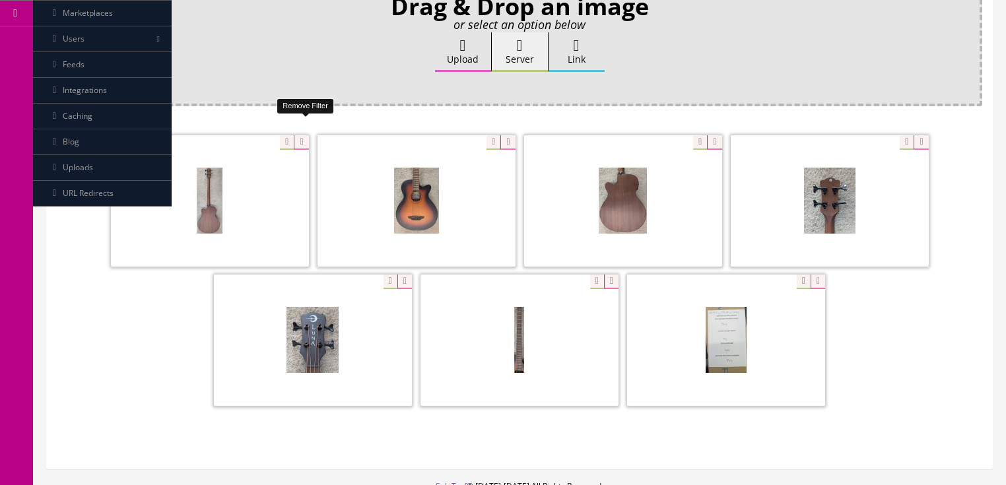
drag, startPoint x: 300, startPoint y: 129, endPoint x: 257, endPoint y: 129, distance: 42.9
click at [300, 135] on icon at bounding box center [301, 142] width 15 height 15
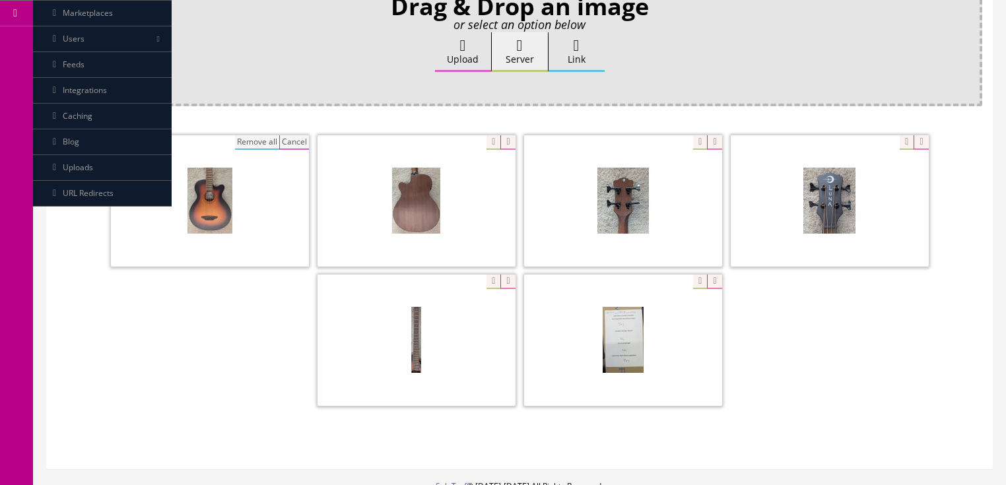
click at [257, 135] on button "Remove all" at bounding box center [257, 142] width 44 height 15
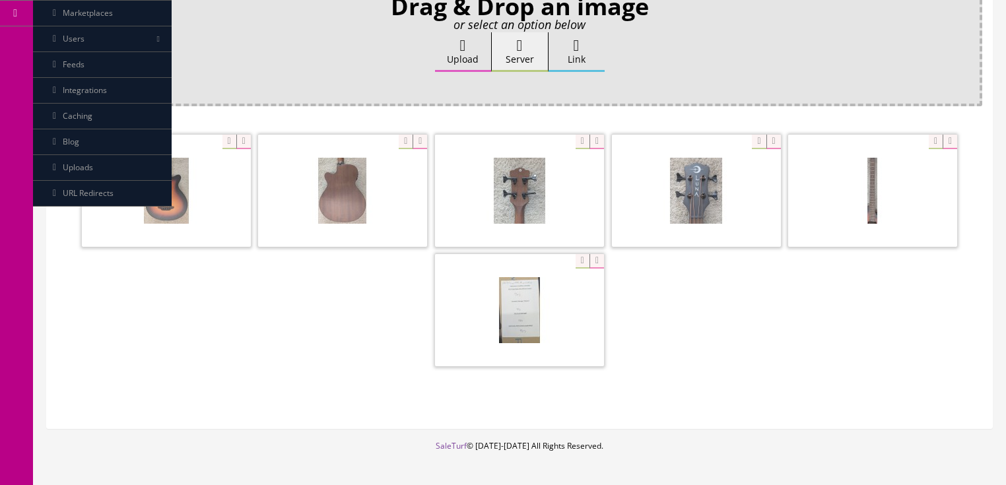
scroll to position [221, 0]
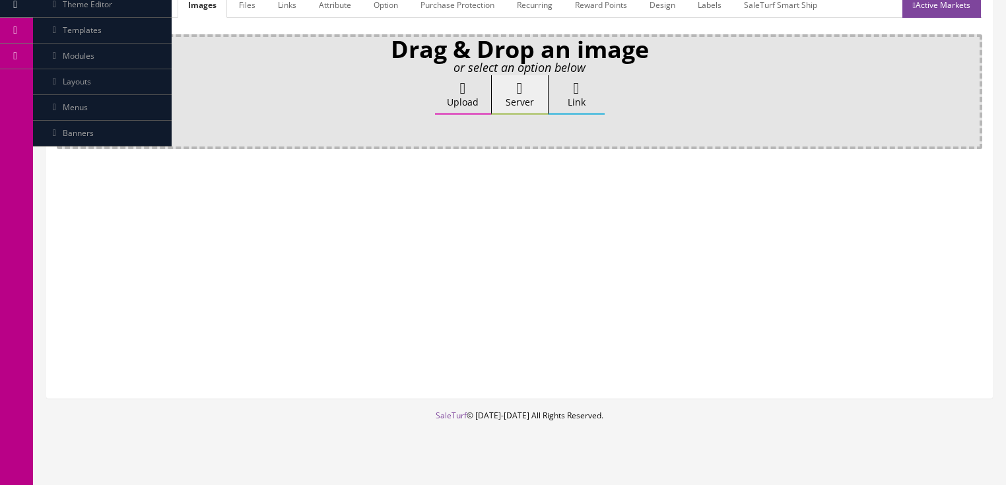
click at [448, 75] on label "Upload" at bounding box center [463, 95] width 56 height 40
click at [66, 75] on input "Upload" at bounding box center [66, 81] width 0 height 13
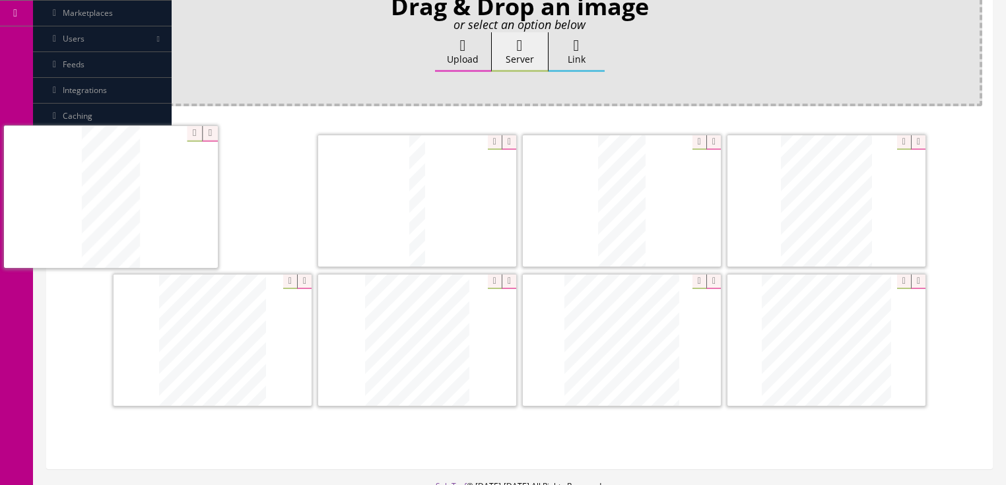
drag, startPoint x: 848, startPoint y: 200, endPoint x: 347, endPoint y: 195, distance: 500.3
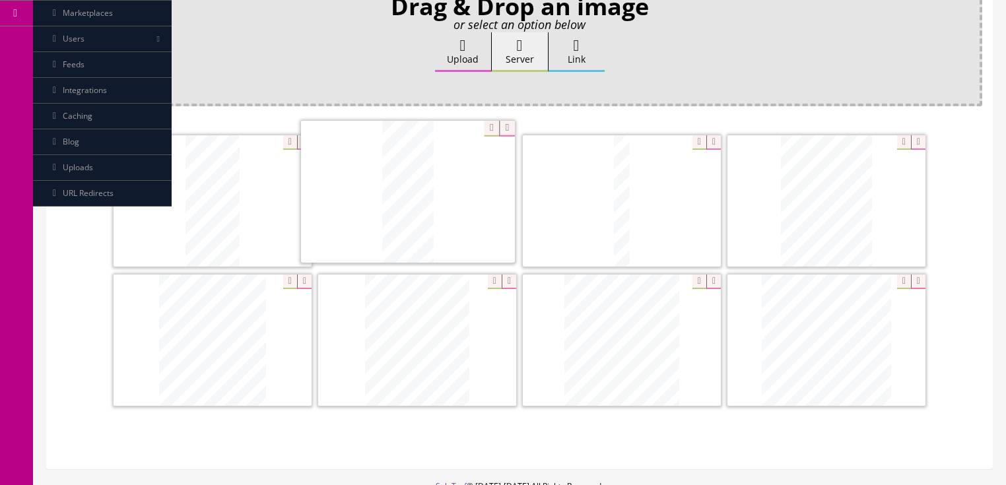
drag, startPoint x: 605, startPoint y: 187, endPoint x: 391, endPoint y: 180, distance: 214.7
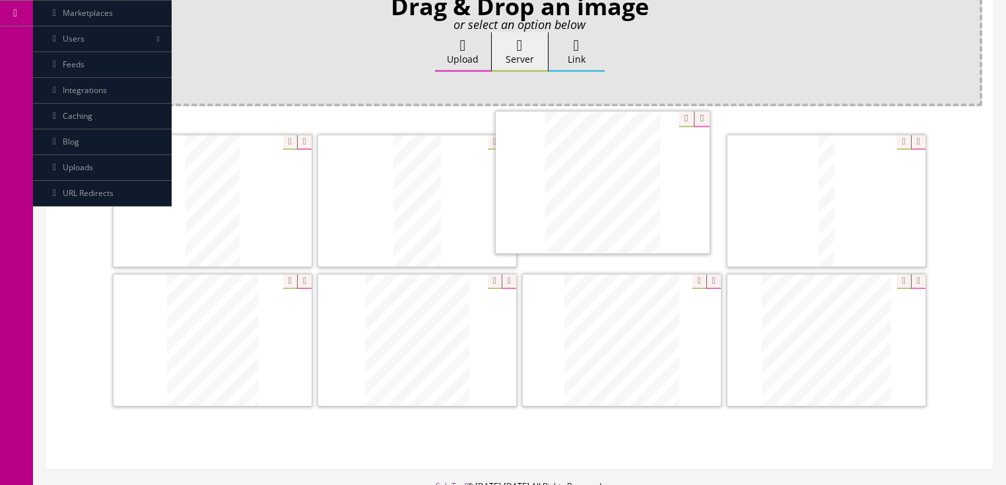
drag, startPoint x: 224, startPoint y: 331, endPoint x: 609, endPoint y: 198, distance: 406.4
drag, startPoint x: 438, startPoint y: 303, endPoint x: 817, endPoint y: 174, distance: 400.4
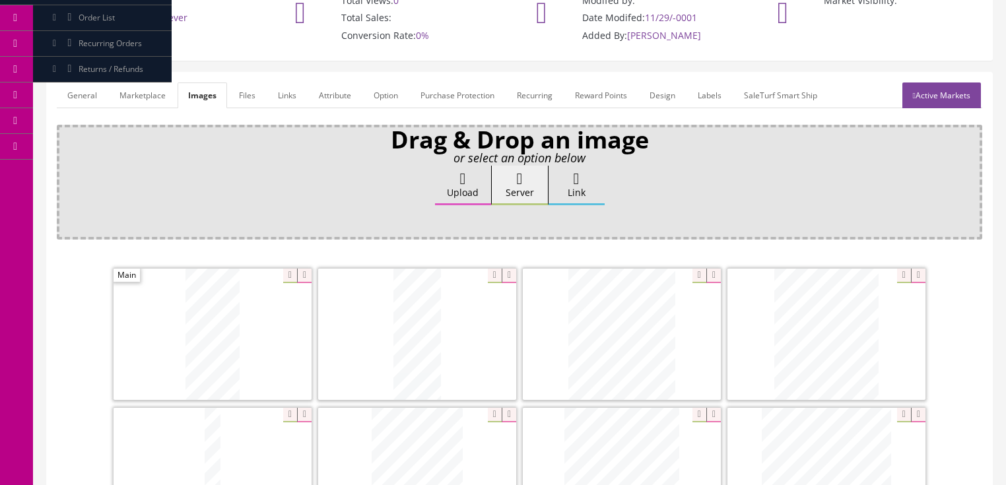
scroll to position [53, 0]
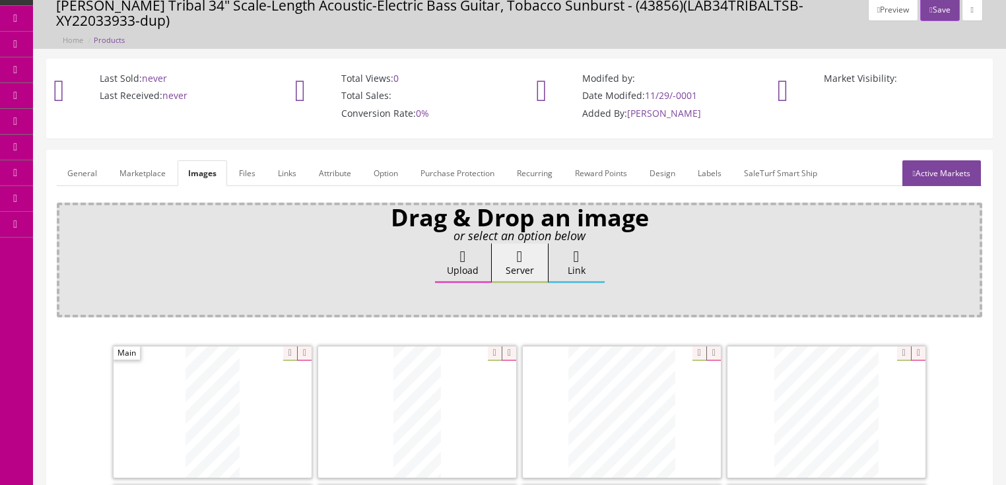
click at [943, 160] on link "Active Markets" at bounding box center [941, 173] width 79 height 26
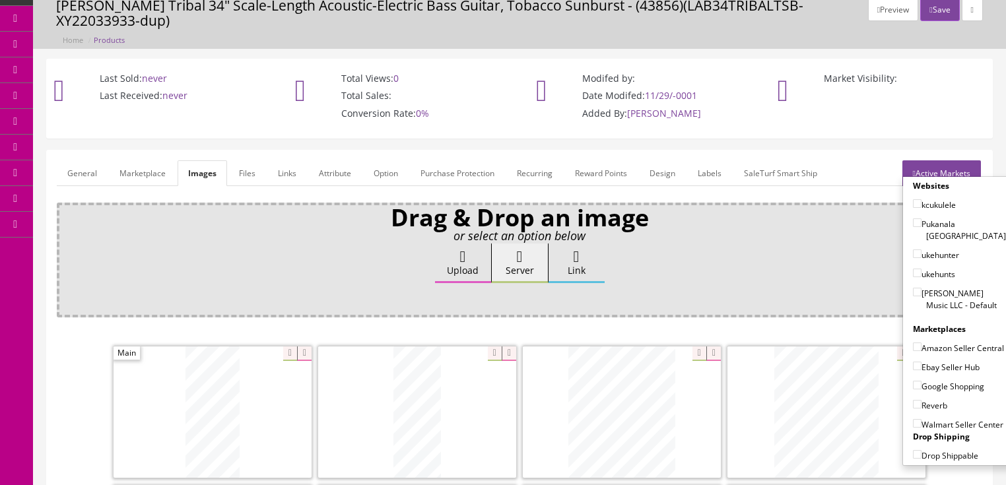
drag, startPoint x: 909, startPoint y: 265, endPoint x: 911, endPoint y: 272, distance: 6.9
click at [913, 288] on input"] "[PERSON_NAME] Music LLC - Default" at bounding box center [917, 292] width 9 height 9
checkbox input"] "true"
drag, startPoint x: 911, startPoint y: 314, endPoint x: 911, endPoint y: 330, distance: 15.8
click at [913, 343] on input"] "Amazon Seller Central" at bounding box center [917, 347] width 9 height 9
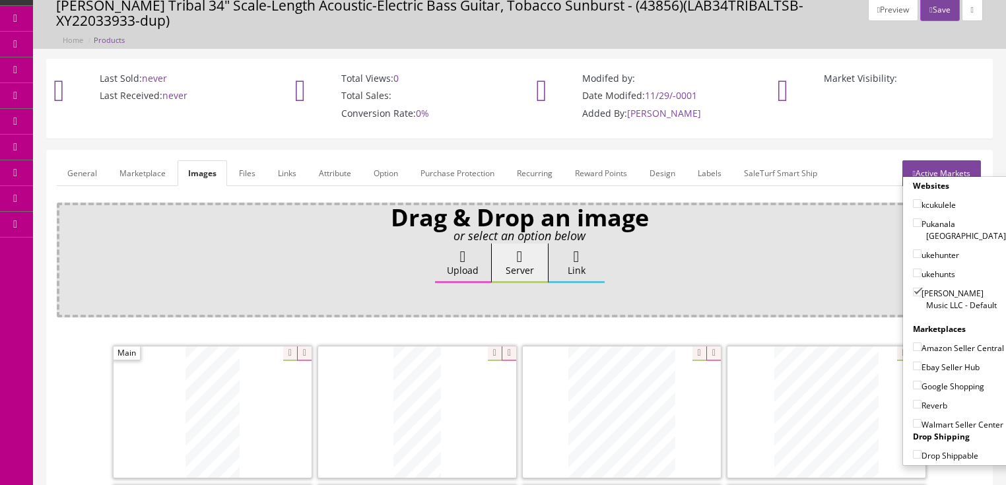
checkbox input"] "true"
drag, startPoint x: 911, startPoint y: 345, endPoint x: 911, endPoint y: 352, distance: 7.9
click at [913, 362] on input"] "Ebay Seller Hub" at bounding box center [917, 366] width 9 height 9
checkbox input"] "true"
drag, startPoint x: 911, startPoint y: 367, endPoint x: 911, endPoint y: 380, distance: 12.5
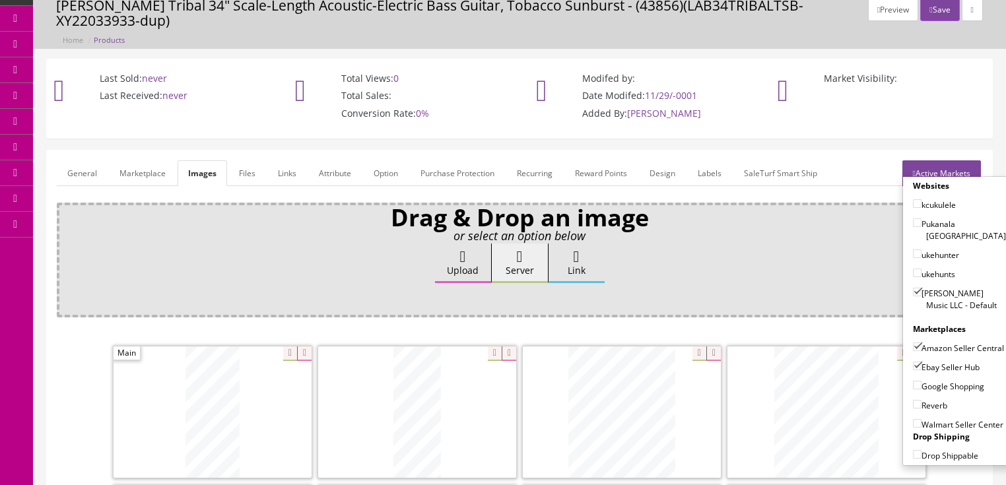
click at [913, 381] on input"] "Google Shopping" at bounding box center [917, 385] width 9 height 9
checkbox input"] "true"
click at [913, 400] on input"] "Reverb" at bounding box center [917, 404] width 9 height 9
checkbox input"] "true"
click at [962, 160] on link "Active Markets" at bounding box center [941, 173] width 79 height 26
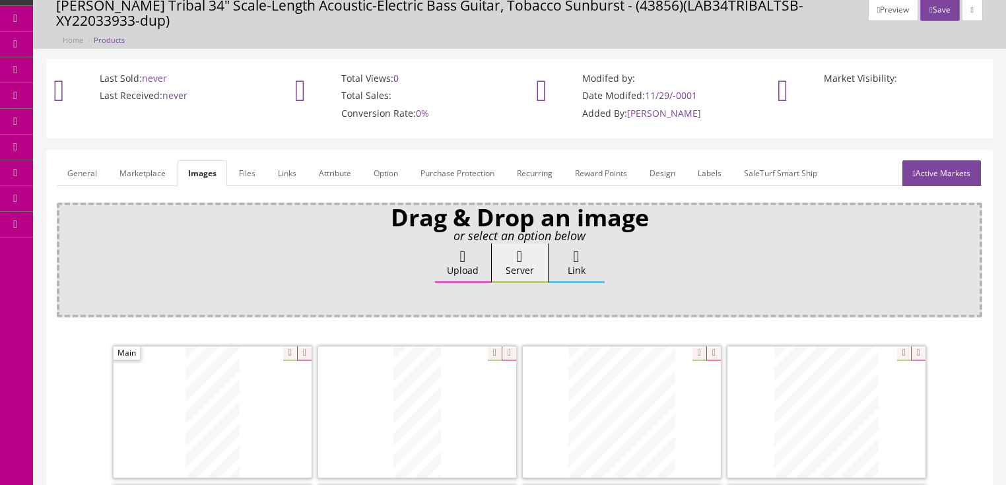
click at [90, 160] on link "General" at bounding box center [82, 173] width 51 height 26
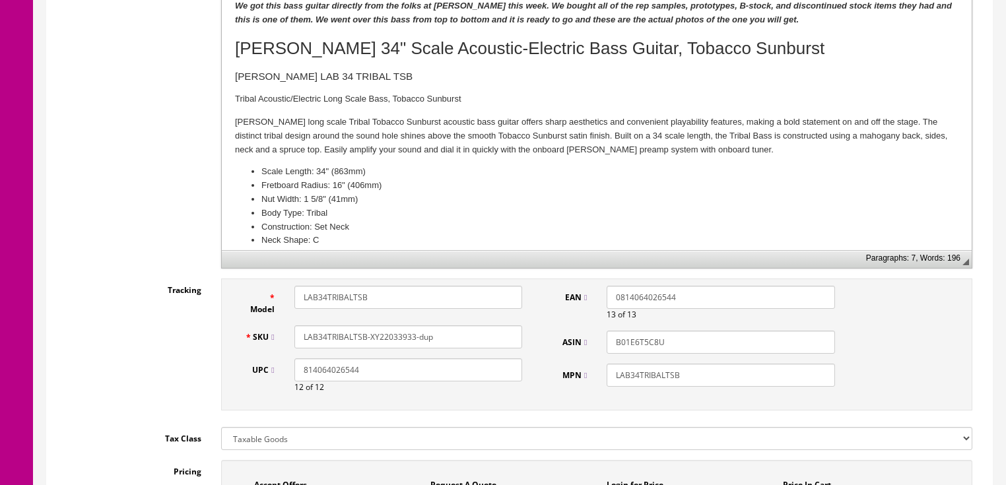
scroll to position [422, 0]
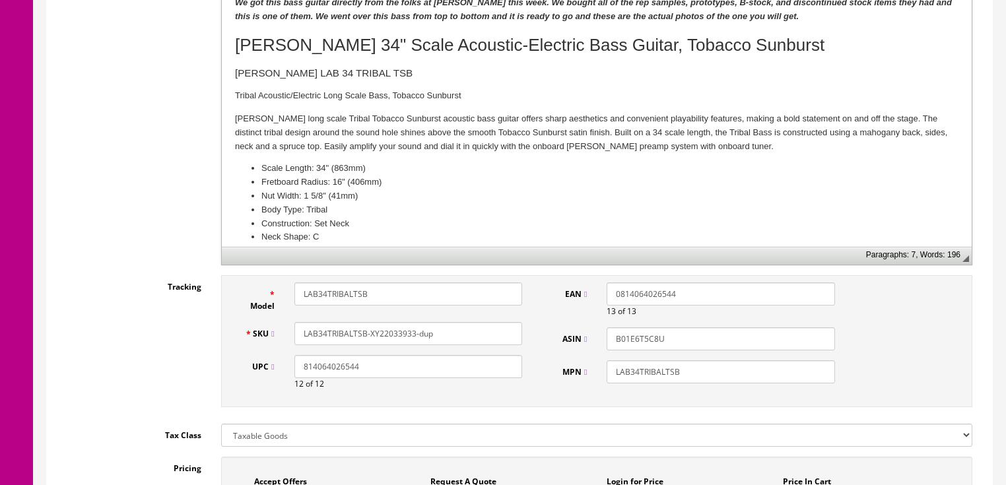
drag, startPoint x: 407, startPoint y: 321, endPoint x: 478, endPoint y: 325, distance: 70.7
click at [478, 325] on input "LAB34TRIBALTSB-XY22033933-dup" at bounding box center [408, 333] width 228 height 23
drag, startPoint x: 467, startPoint y: 321, endPoint x: 282, endPoint y: 314, distance: 185.6
click at [282, 322] on div "SKU LAB34TRIBALTSB-XY22033939" at bounding box center [384, 333] width 298 height 23
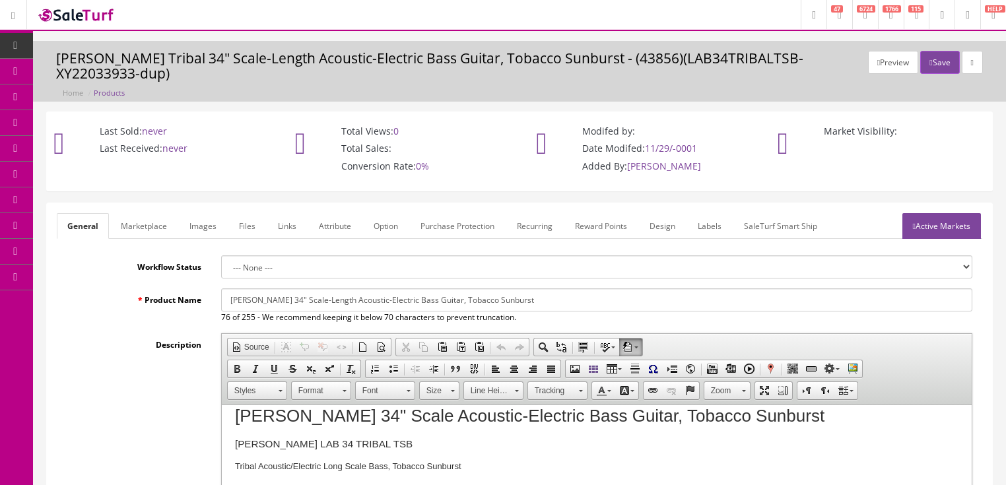
scroll to position [0, 0]
type input "LAB34TRIBALTSB-XY22033939"
click at [943, 213] on link "Active Markets" at bounding box center [941, 226] width 79 height 26
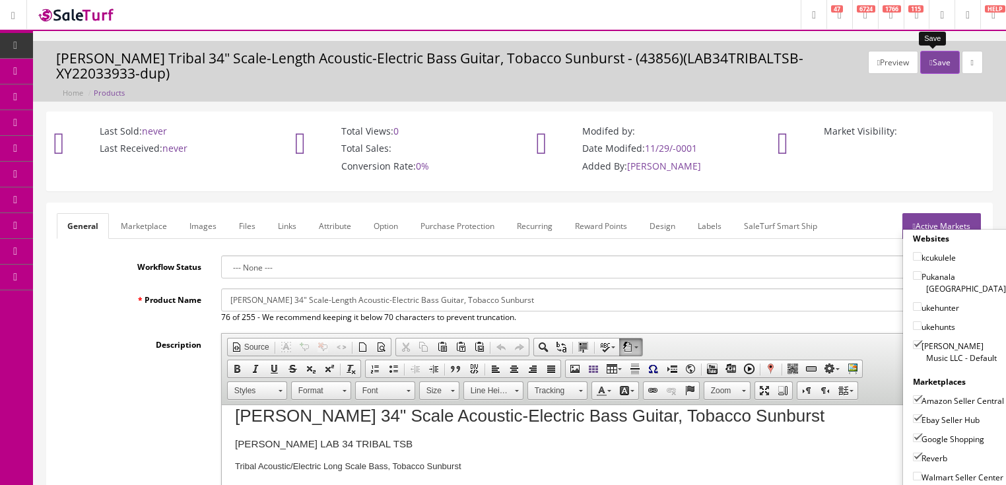
click at [937, 51] on button "Save" at bounding box center [939, 62] width 39 height 23
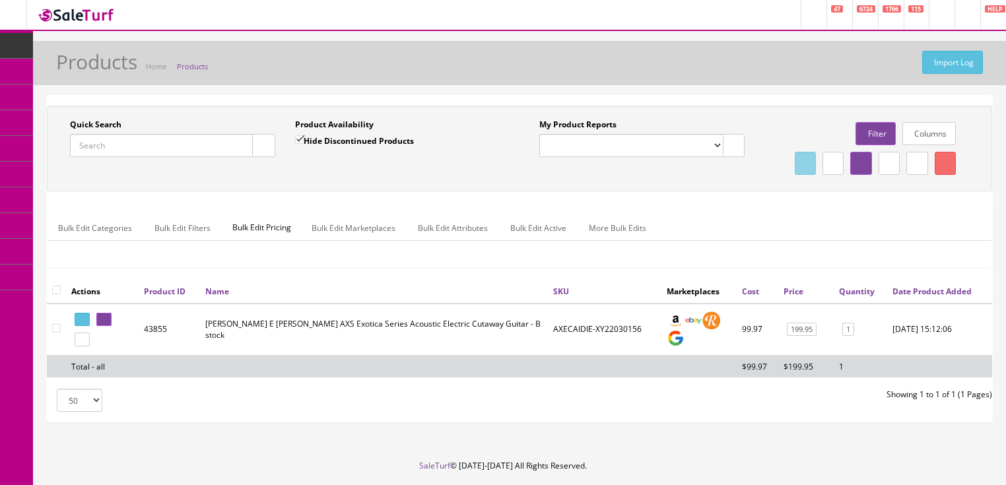
click at [171, 139] on input "Quick Search" at bounding box center [161, 145] width 183 height 23
paste input "LAB34TRIBALTSB-XY22033939"
click at [263, 152] on button "button" at bounding box center [263, 145] width 23 height 23
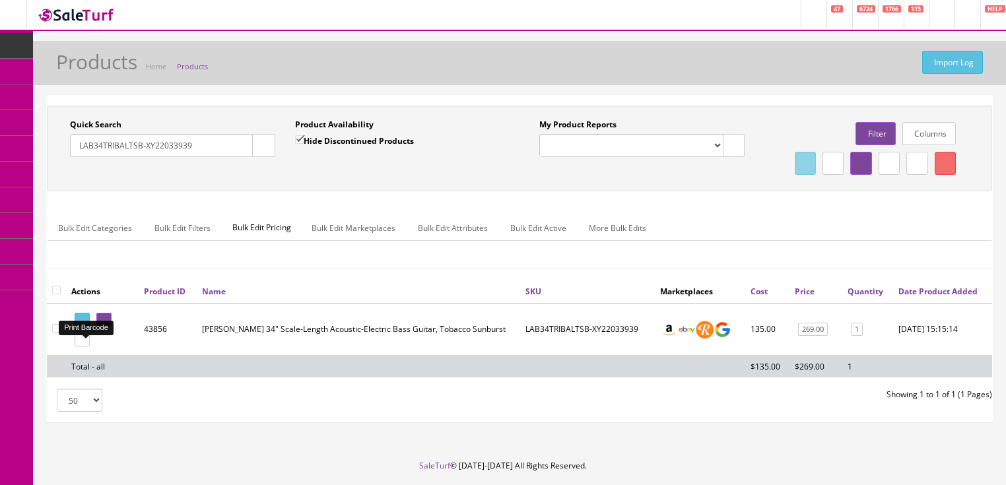
click at [87, 327] on link at bounding box center [82, 320] width 15 height 14
drag, startPoint x: 203, startPoint y: 144, endPoint x: 36, endPoint y: 197, distance: 174.7
click at [36, 195] on div "Quick Search LAB34TRIBALTSB-XY22033939 Date From Product Availability Hide Disc…" at bounding box center [519, 264] width 973 height 339
type input "safolk"
click at [301, 140] on input "Hide Discontinued Products" at bounding box center [299, 139] width 9 height 9
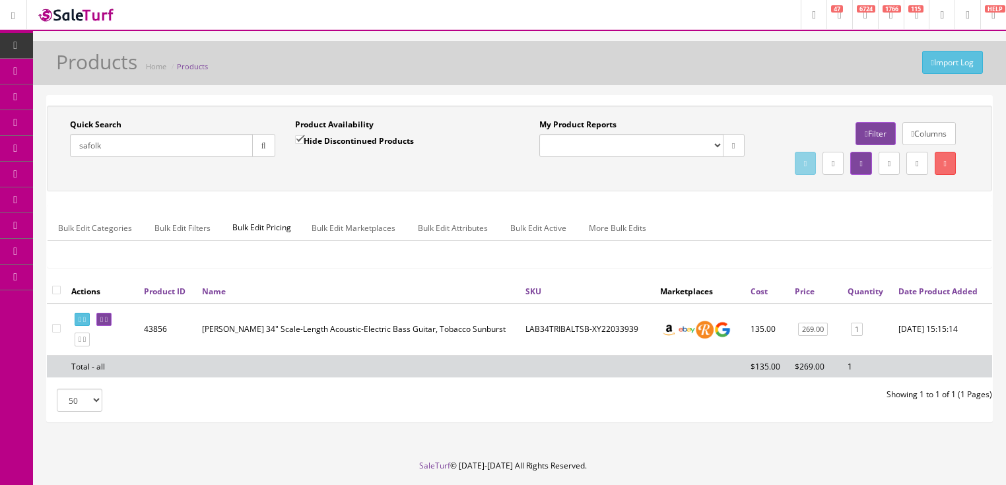
checkbox input "false"
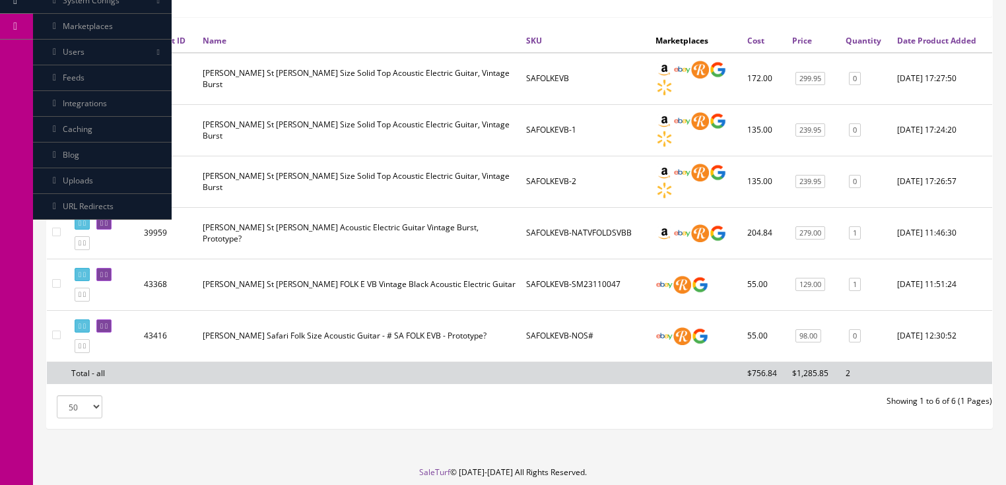
scroll to position [264, 0]
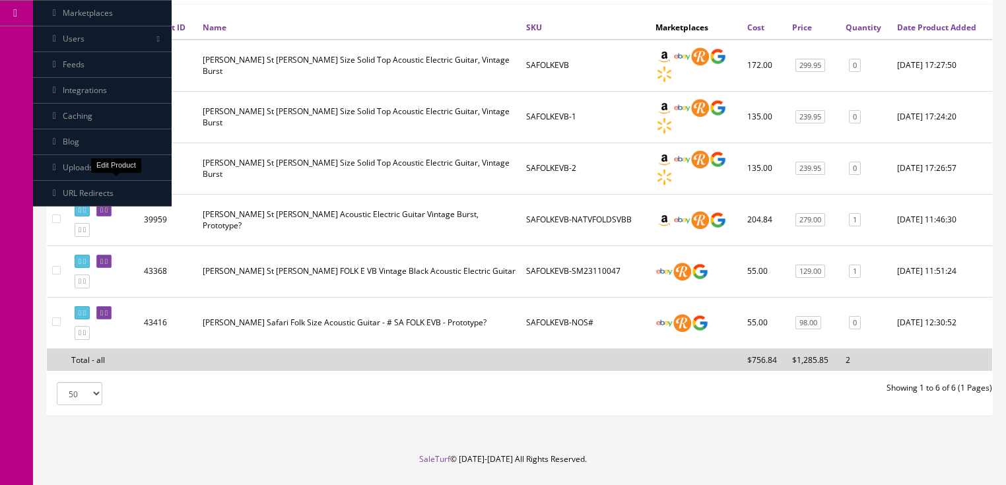
drag, startPoint x: 115, startPoint y: 187, endPoint x: 147, endPoint y: 187, distance: 31.7
click at [112, 166] on link at bounding box center [103, 159] width 15 height 14
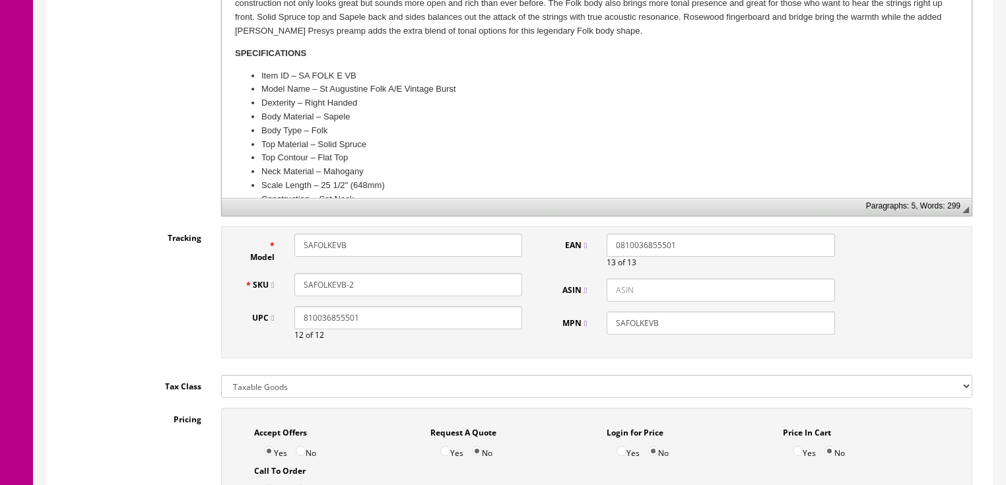
scroll to position [475, 0]
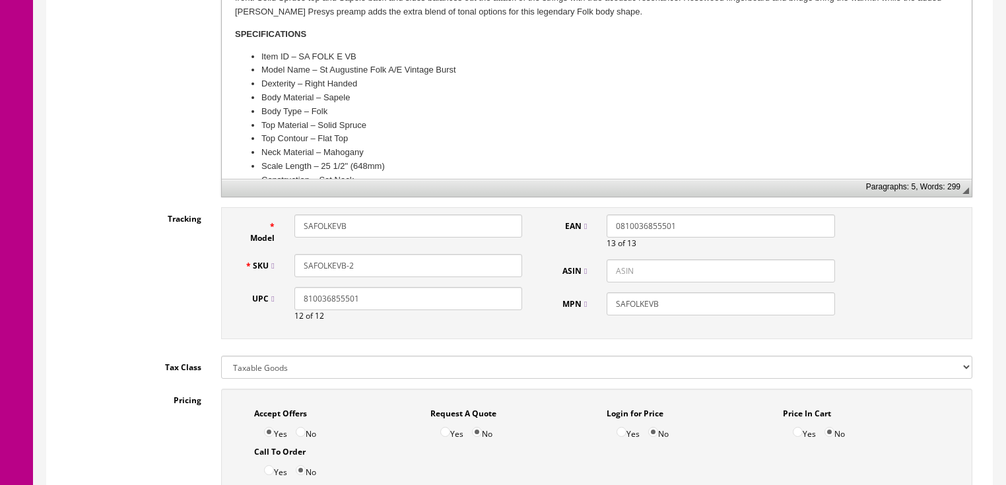
drag, startPoint x: 349, startPoint y: 264, endPoint x: 377, endPoint y: 267, distance: 27.8
click at [377, 267] on input "SAFOLKEVB-2" at bounding box center [408, 265] width 228 height 23
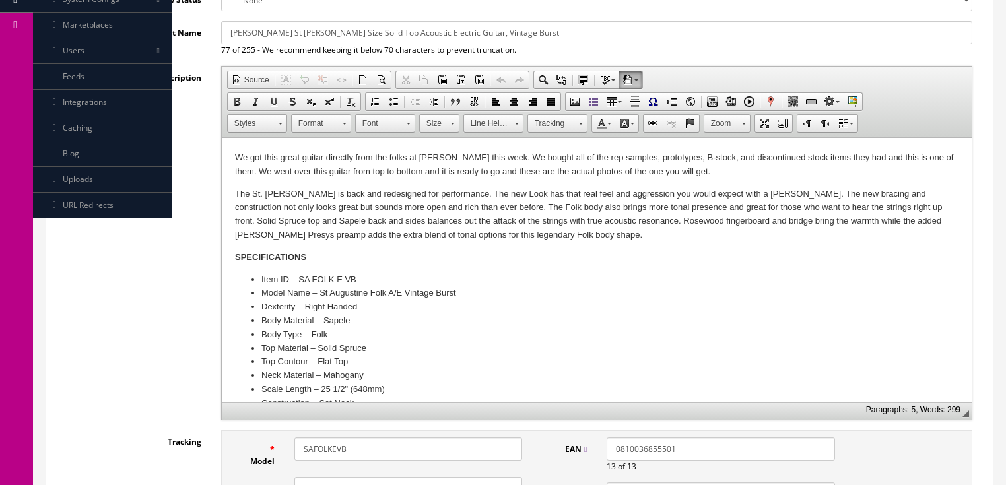
scroll to position [211, 0]
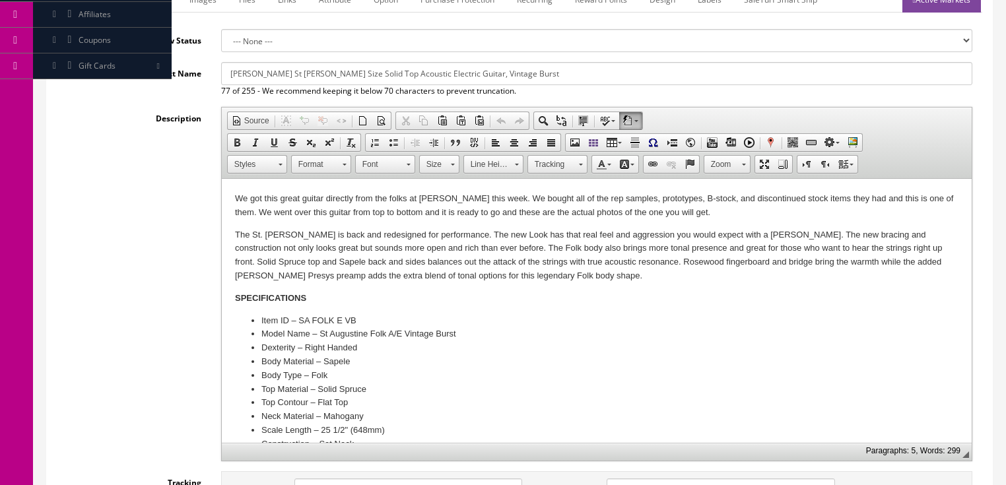
type input "SAFOLKEVB-SM22020162"
click at [708, 212] on p "We got this great guitar directly from the folks at Dean this week. We bought a…" at bounding box center [595, 206] width 723 height 28
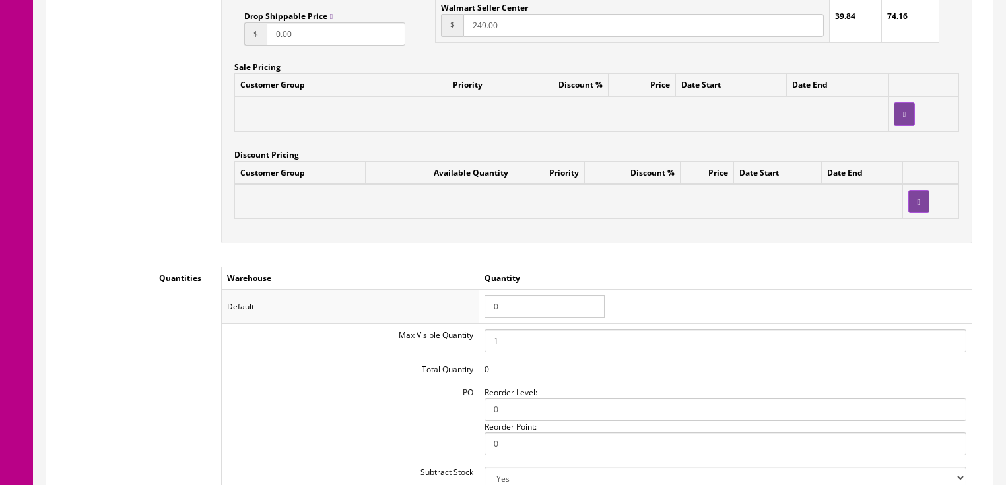
scroll to position [1215, 0]
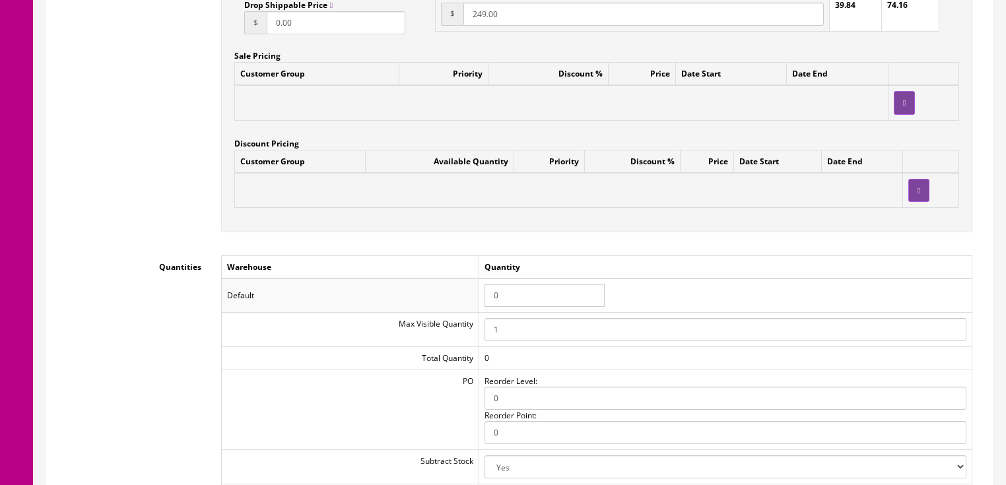
drag, startPoint x: 509, startPoint y: 305, endPoint x: 479, endPoint y: 305, distance: 30.4
click at [479, 305] on tr "Default 0" at bounding box center [596, 296] width 750 height 34
type input "1"
click at [472, 208] on td at bounding box center [568, 190] width 668 height 35
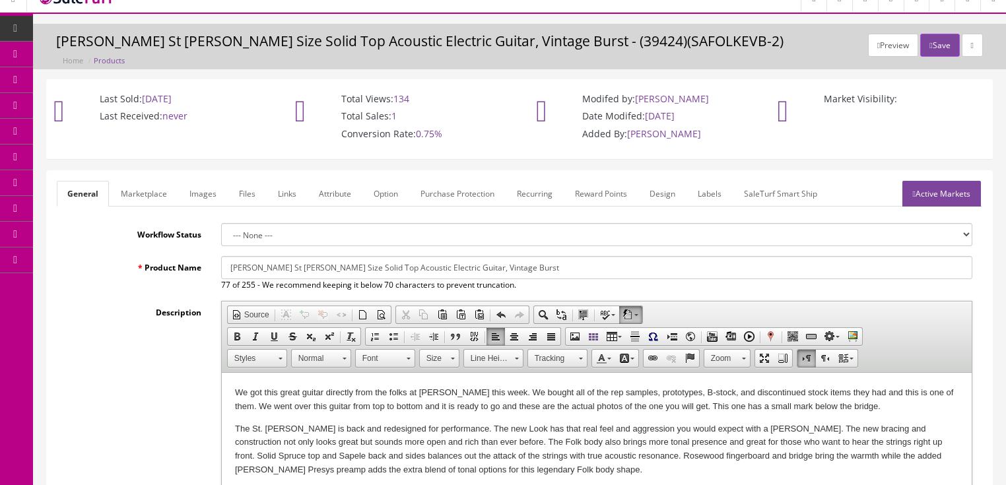
scroll to position [0, 0]
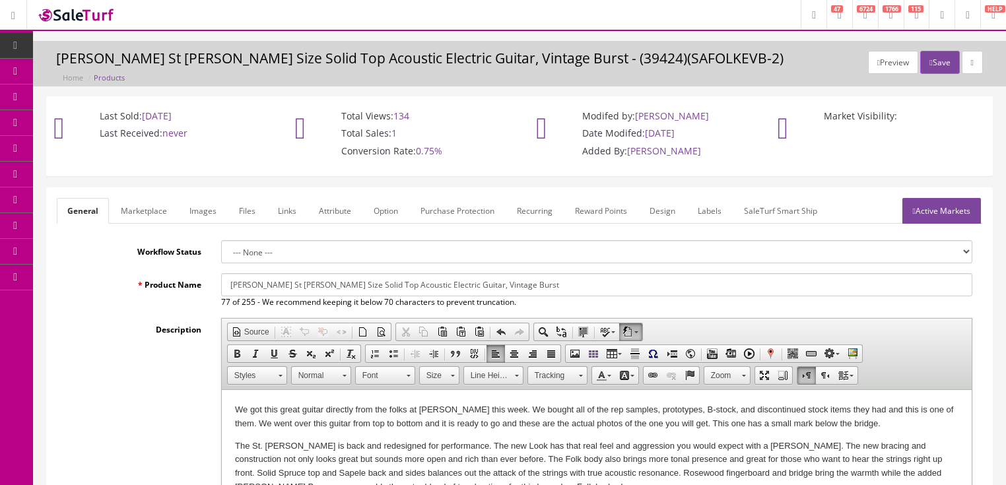
click at [209, 208] on link "Images" at bounding box center [203, 211] width 48 height 26
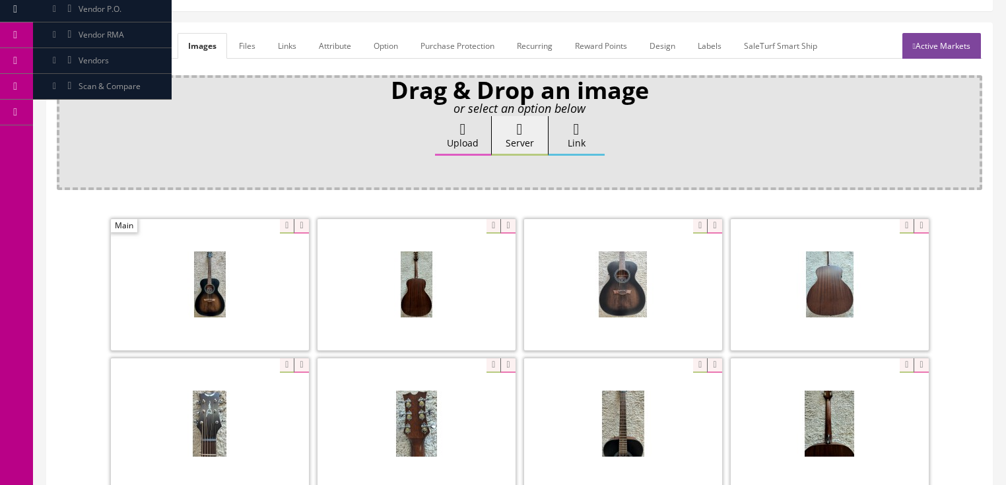
scroll to position [211, 0]
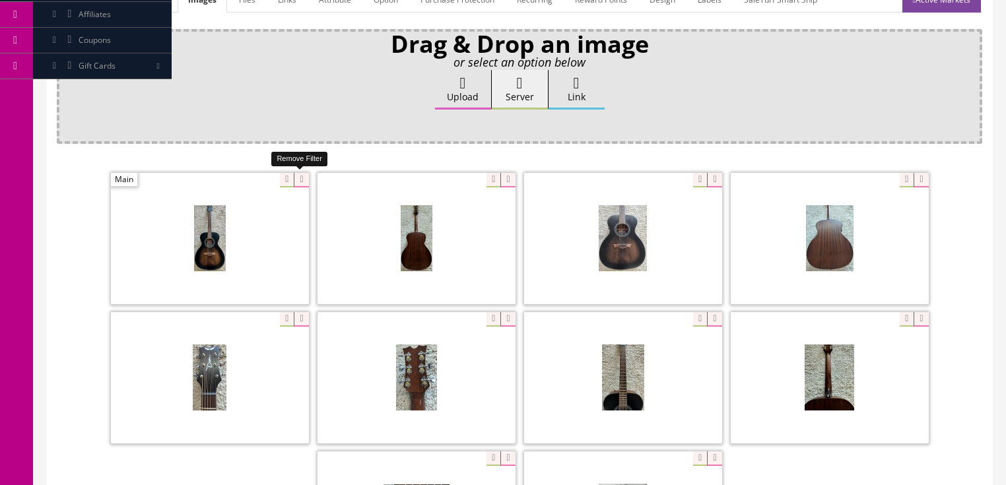
click at [299, 176] on icon at bounding box center [301, 180] width 15 height 15
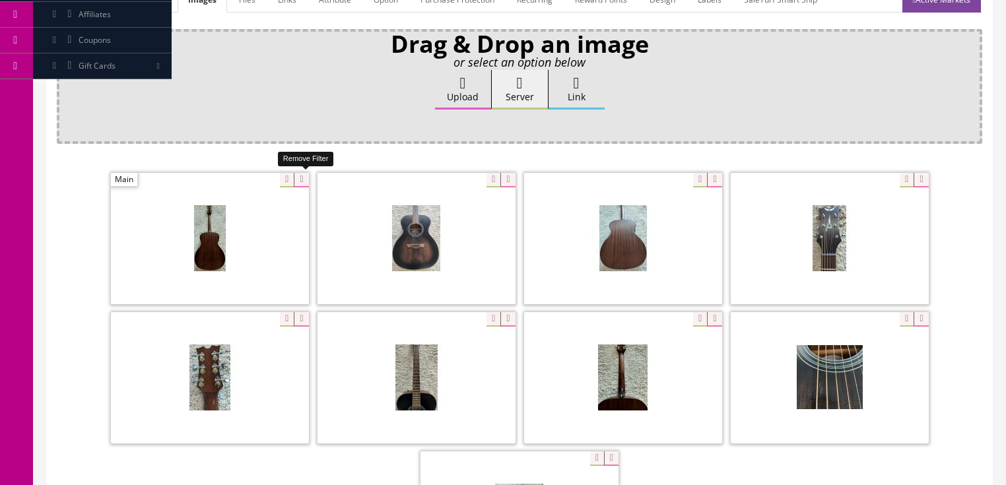
click at [300, 174] on icon at bounding box center [301, 180] width 15 height 15
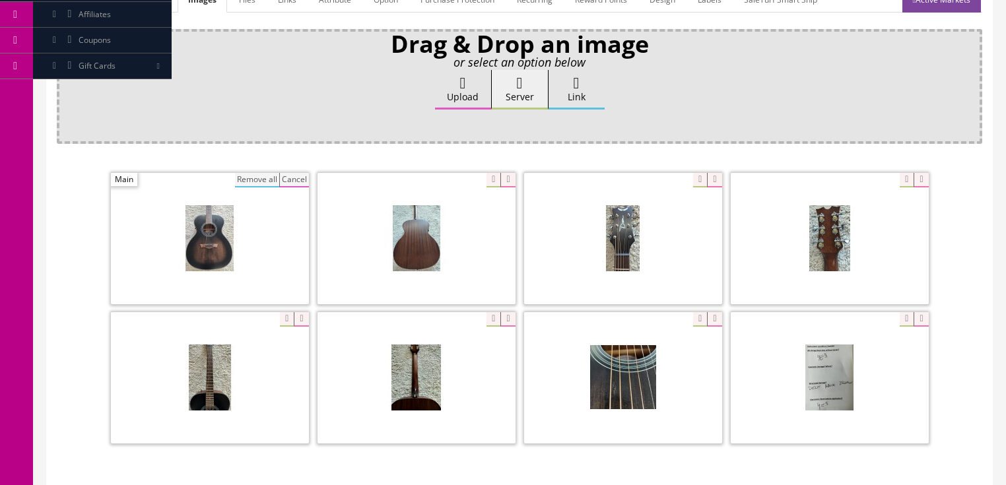
click at [250, 179] on button "Remove all" at bounding box center [257, 180] width 44 height 15
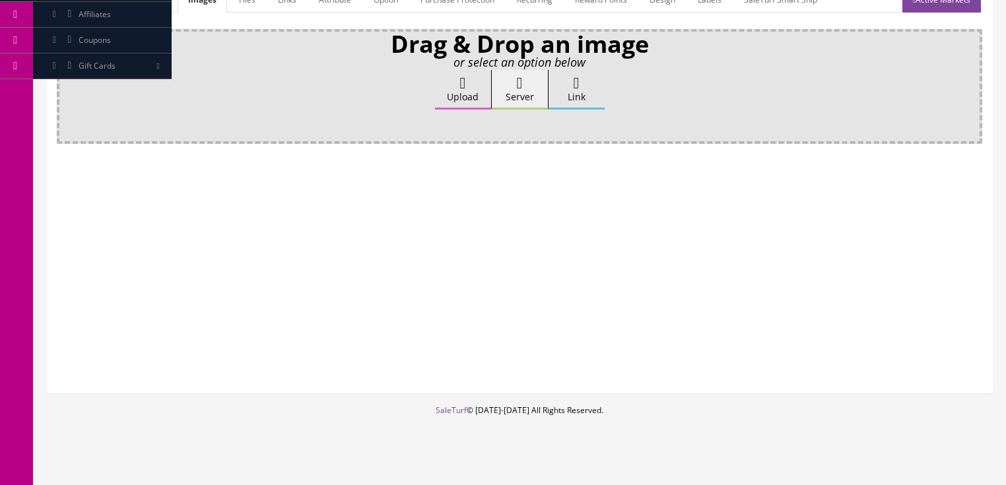
click at [461, 97] on label "Upload" at bounding box center [463, 90] width 56 height 40
click at [66, 83] on input "Upload" at bounding box center [66, 76] width 0 height 13
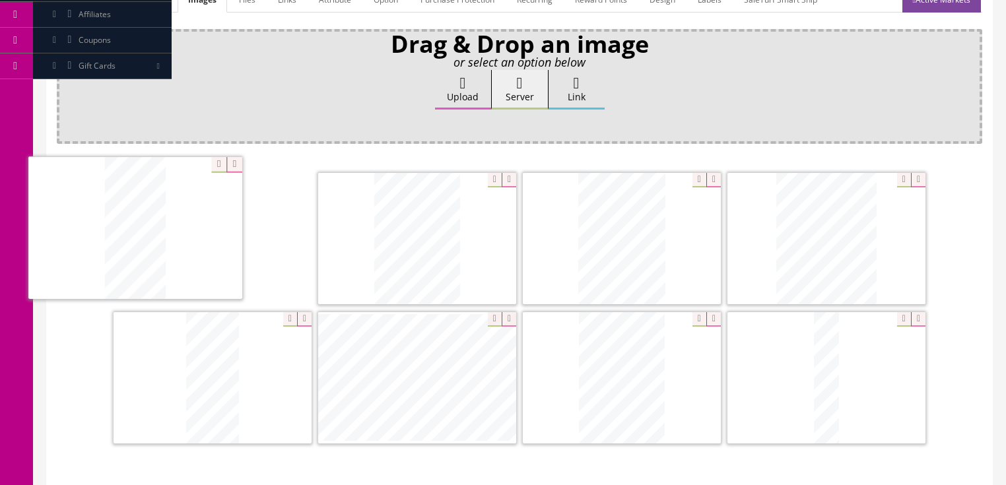
drag, startPoint x: 412, startPoint y: 211, endPoint x: 136, endPoint y: 203, distance: 276.0
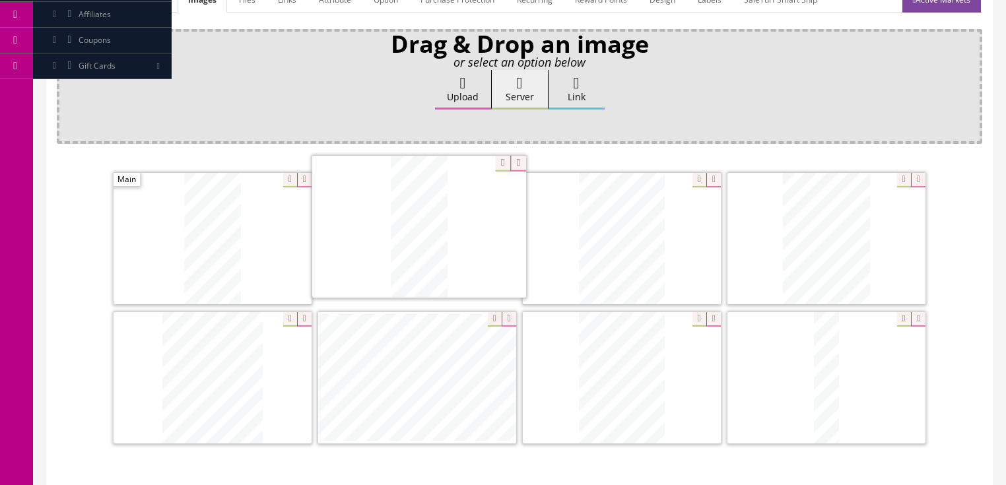
drag, startPoint x: 229, startPoint y: 354, endPoint x: 422, endPoint y: 218, distance: 235.5
drag, startPoint x: 198, startPoint y: 360, endPoint x: 606, endPoint y: 212, distance: 434.1
drag, startPoint x: 628, startPoint y: 370, endPoint x: 481, endPoint y: 368, distance: 147.2
drag, startPoint x: 828, startPoint y: 359, endPoint x: 718, endPoint y: 315, distance: 118.8
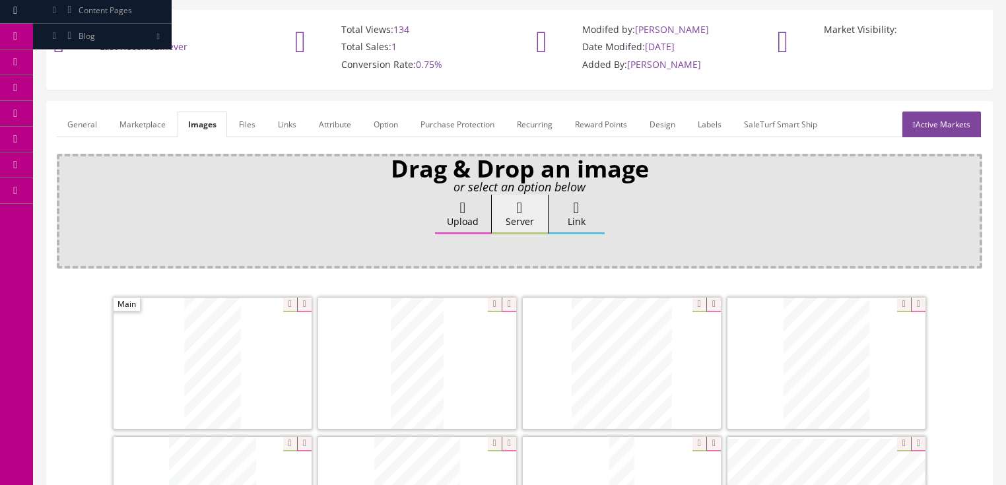
scroll to position [53, 0]
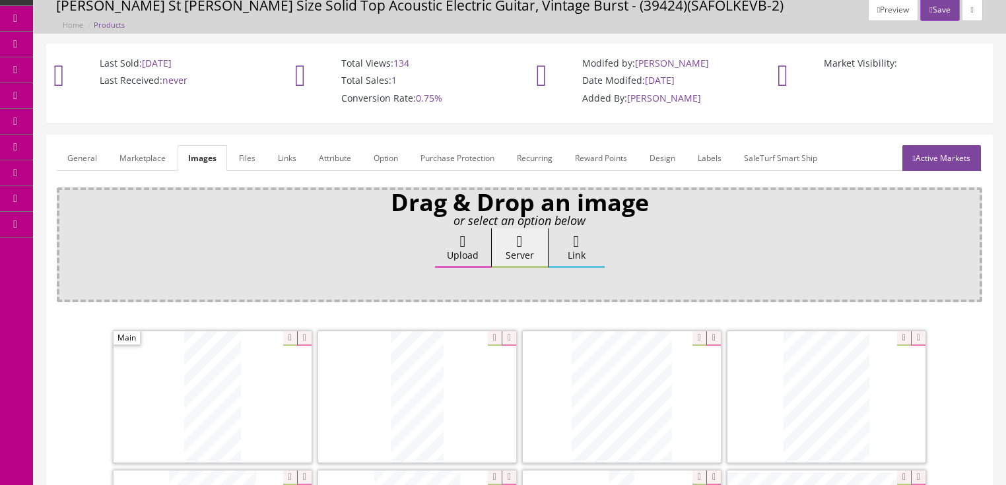
click at [935, 153] on link "Active Markets" at bounding box center [941, 158] width 79 height 26
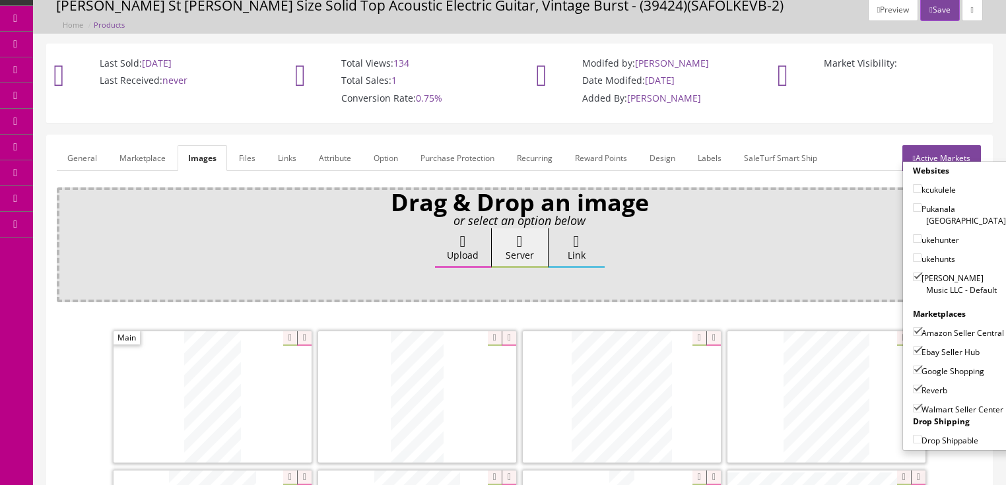
click at [935, 153] on link "Active Markets" at bounding box center [941, 158] width 79 height 26
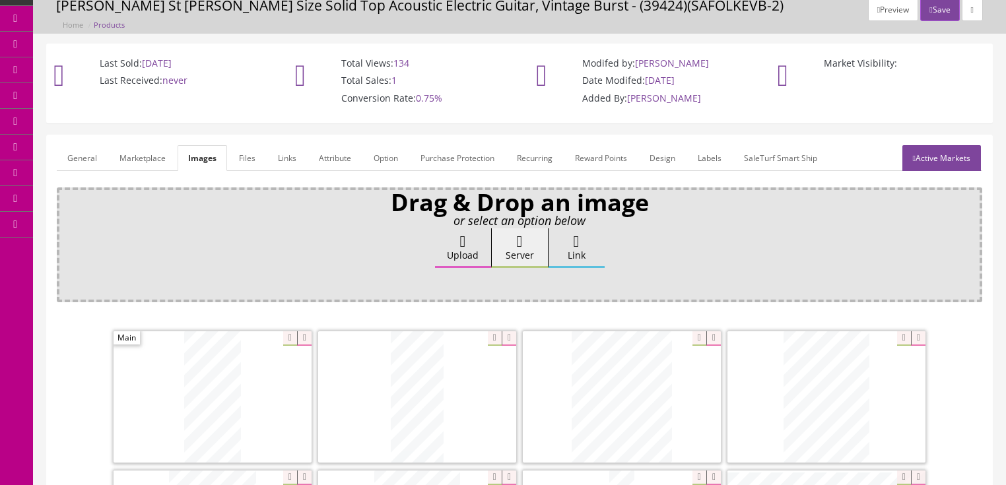
click at [82, 149] on link "General" at bounding box center [82, 158] width 51 height 26
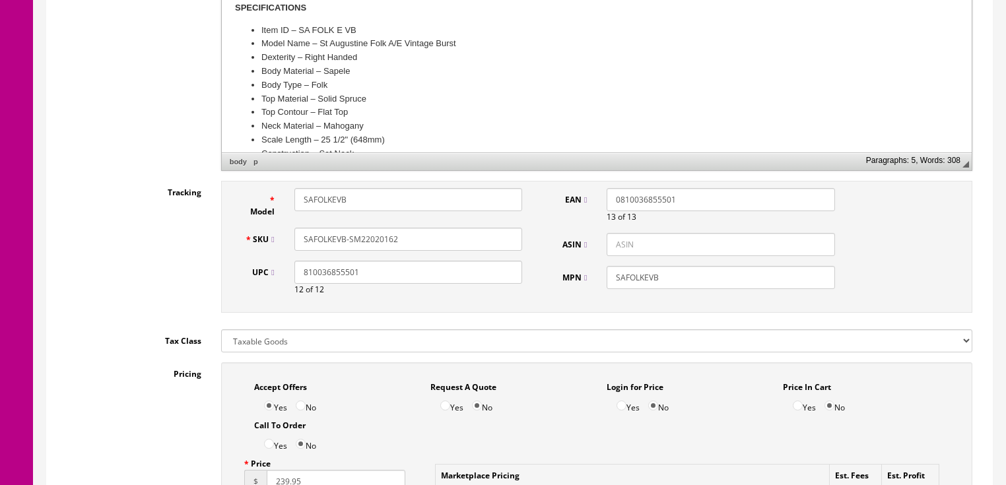
scroll to position [475, 0]
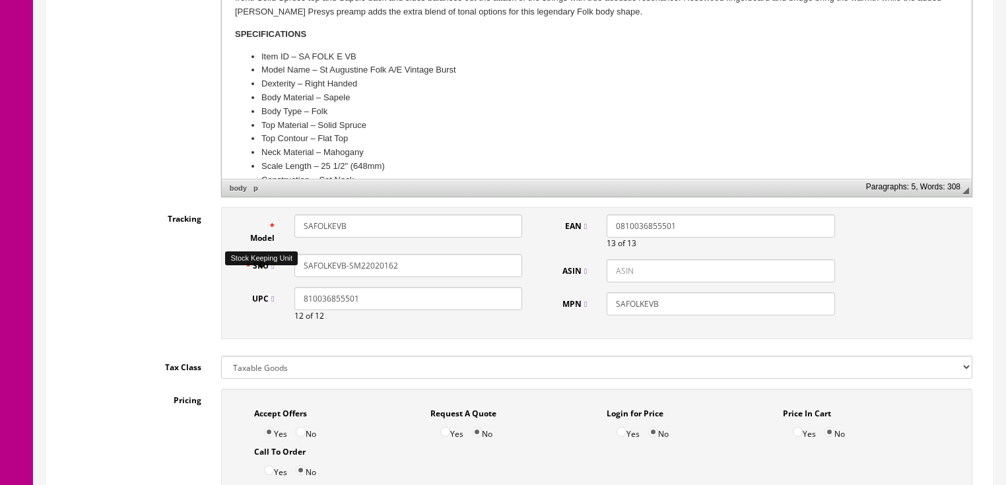
drag, startPoint x: 399, startPoint y: 266, endPoint x: 306, endPoint y: 269, distance: 92.4
click at [258, 272] on div "SKU SAFOLKEVB-SM22020162" at bounding box center [384, 265] width 298 height 23
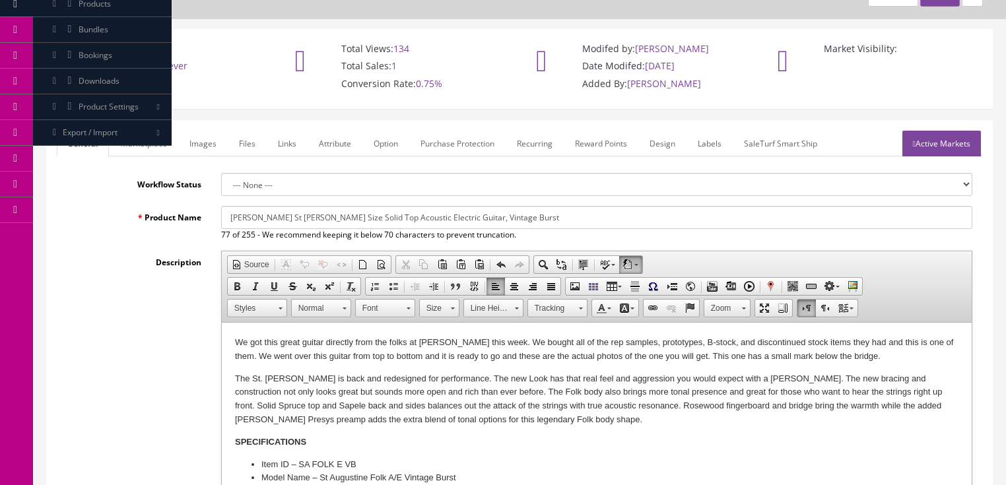
scroll to position [0, 0]
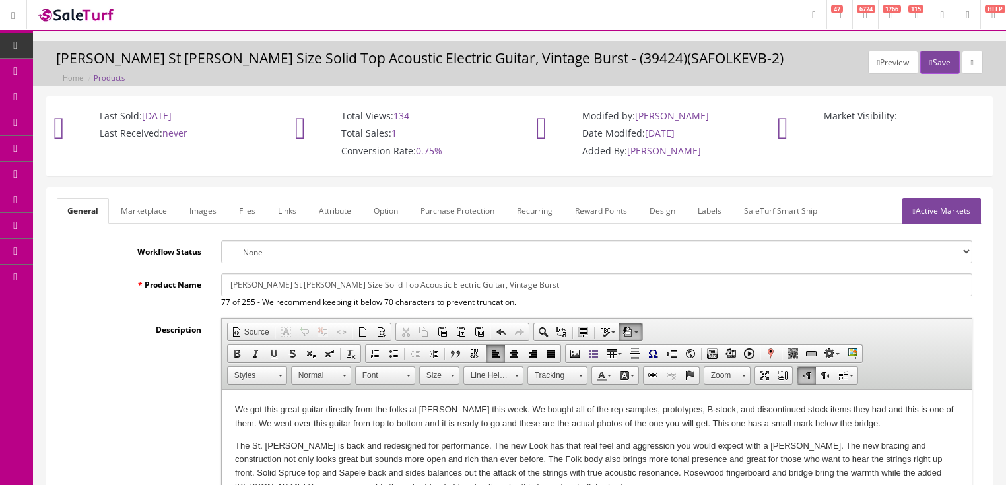
click at [965, 214] on link "Active Markets" at bounding box center [941, 211] width 79 height 26
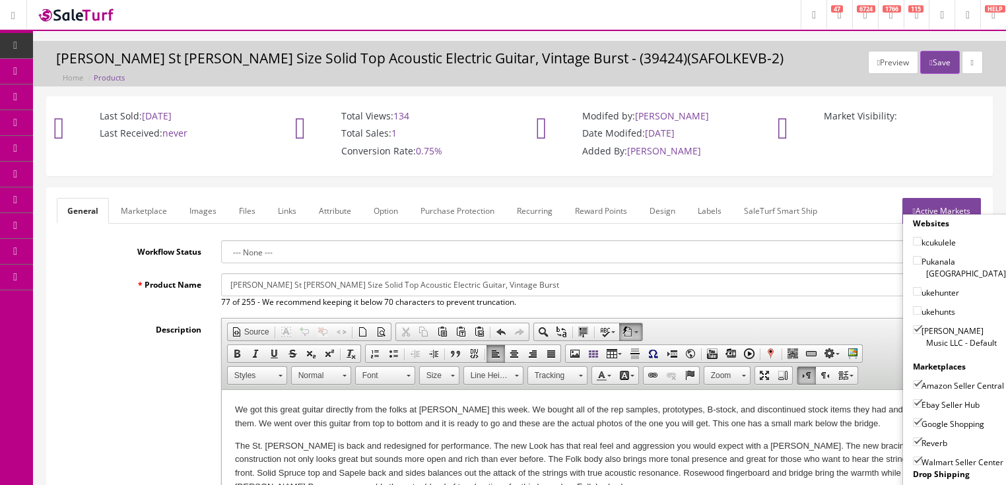
click at [913, 461] on input"] "Walmart Seller Center" at bounding box center [917, 461] width 9 height 9
checkbox input"] "false"
click at [920, 65] on button "Save" at bounding box center [939, 62] width 39 height 23
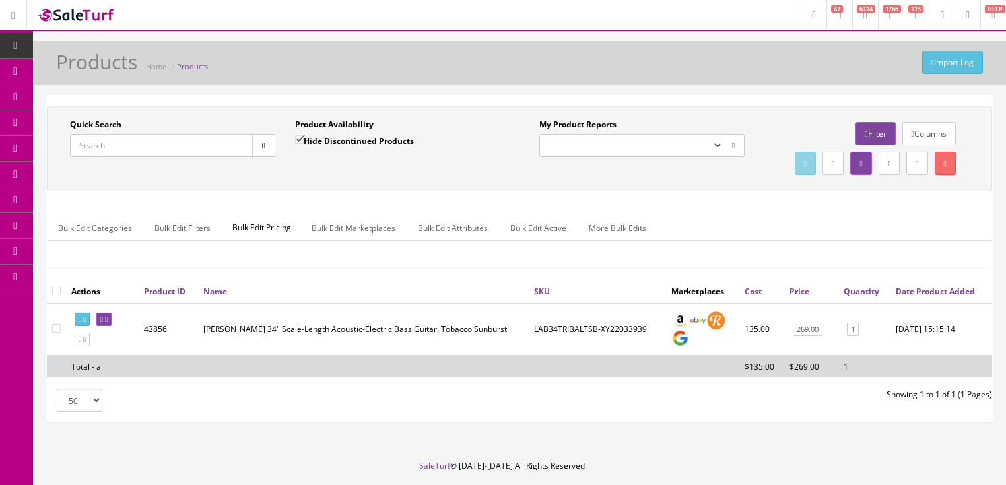
click at [162, 151] on input "Quick Search" at bounding box center [161, 145] width 183 height 23
paste input "SAFOLKEVB-SM22020162"
click at [265, 146] on icon "button" at bounding box center [263, 146] width 5 height 8
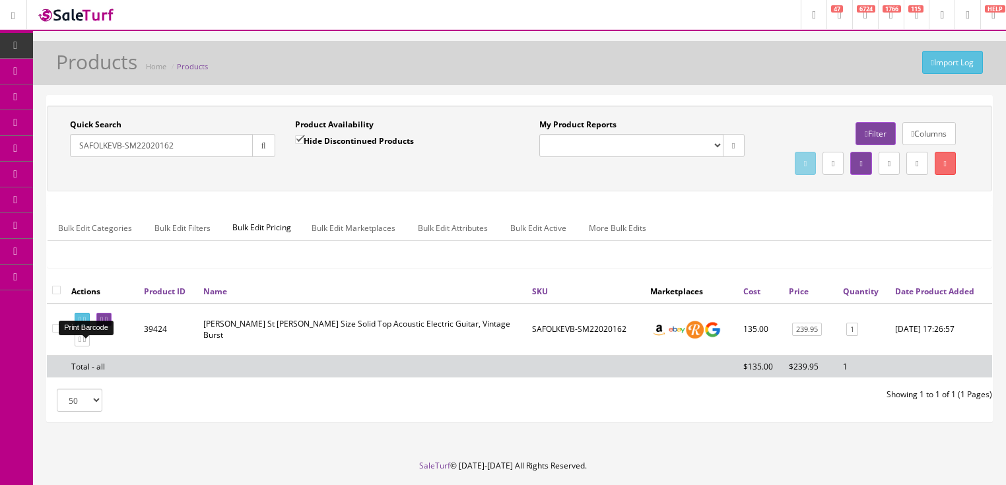
click at [81, 323] on icon at bounding box center [80, 319] width 3 height 7
drag, startPoint x: 176, startPoint y: 149, endPoint x: 46, endPoint y: 209, distance: 142.9
click at [47, 191] on div "Quick Search SAFOLKEVB-SM22020162 Date From Product Availability Hide Discontin…" at bounding box center [519, 149] width 945 height 86
type input "vineyardkoanyl"
click at [299, 139] on input "Hide Discontinued Products" at bounding box center [299, 139] width 9 height 9
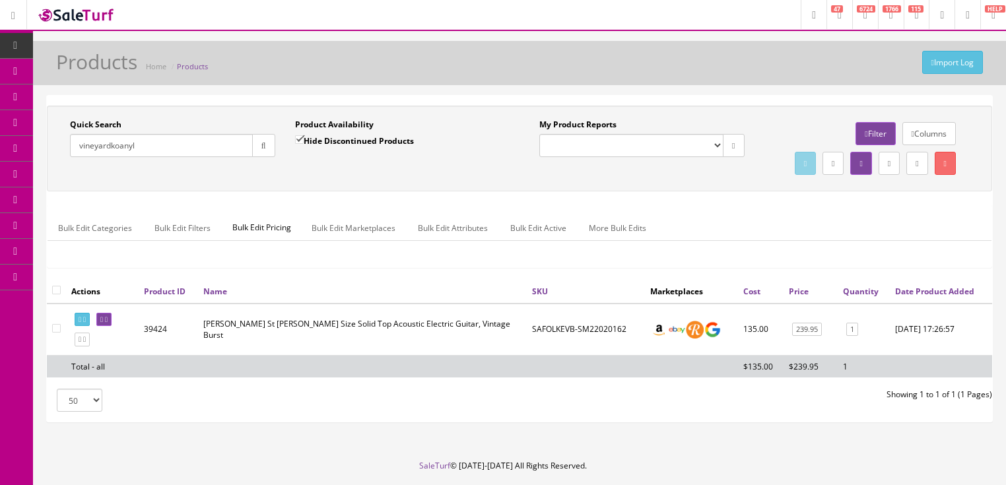
checkbox input "false"
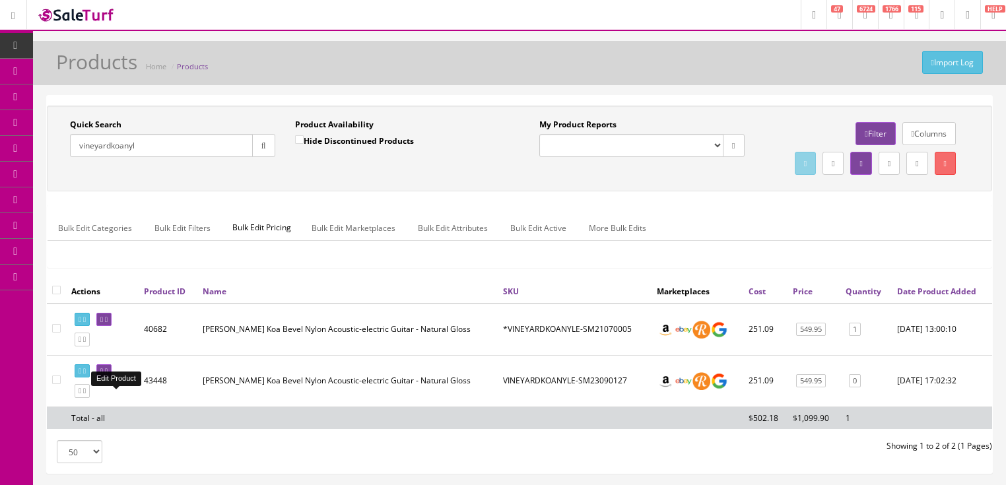
click at [108, 375] on icon at bounding box center [106, 371] width 3 height 7
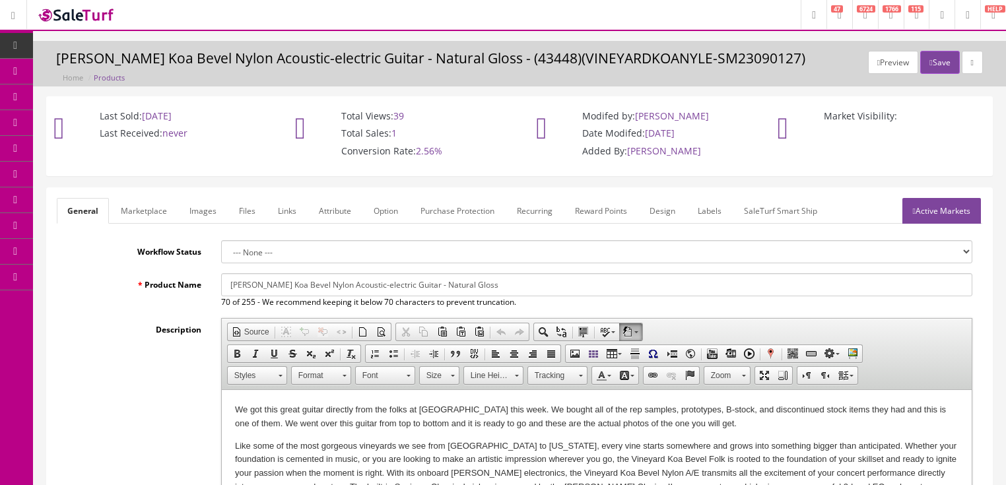
click at [204, 217] on link "Images" at bounding box center [203, 211] width 48 height 26
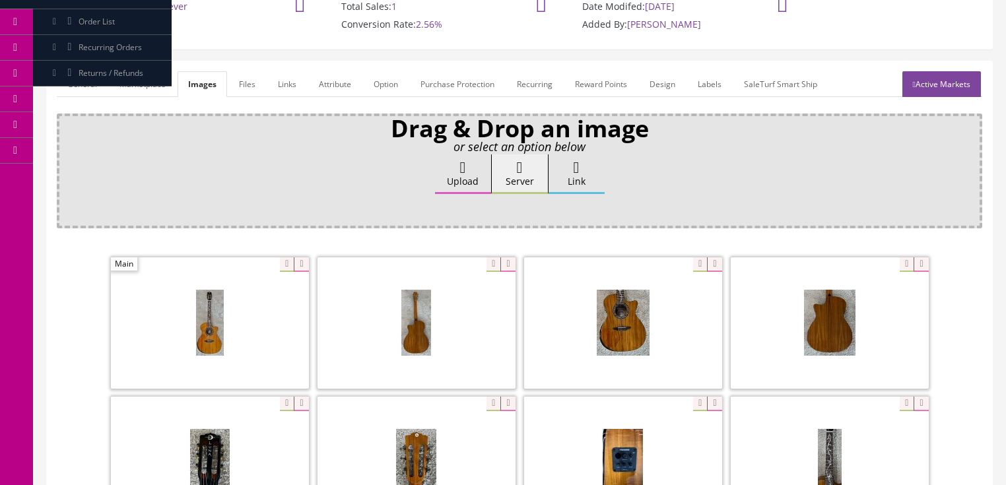
scroll to position [158, 0]
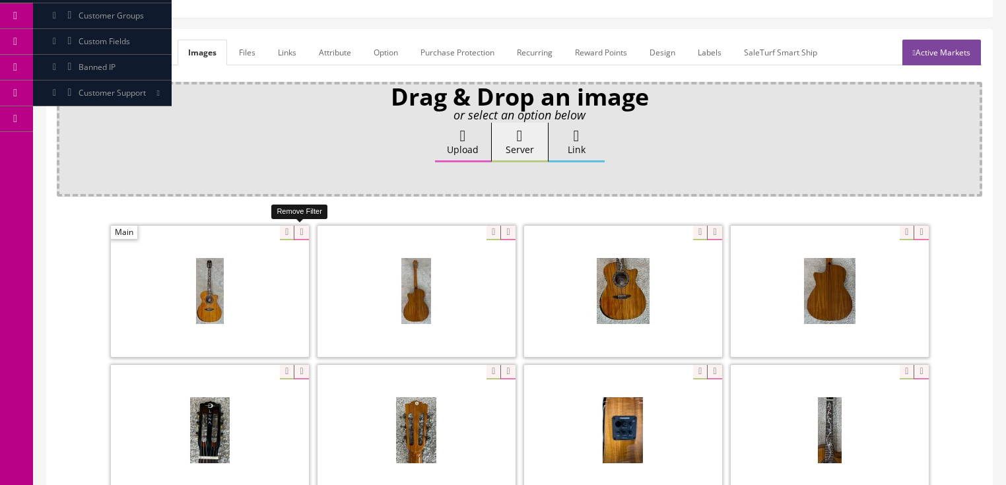
click at [298, 234] on icon at bounding box center [301, 233] width 15 height 15
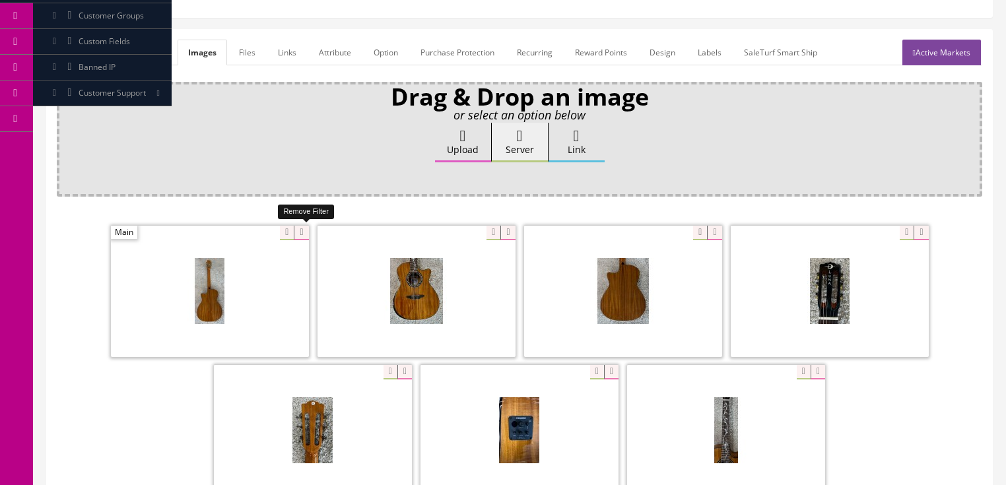
click at [298, 232] on icon at bounding box center [301, 233] width 15 height 15
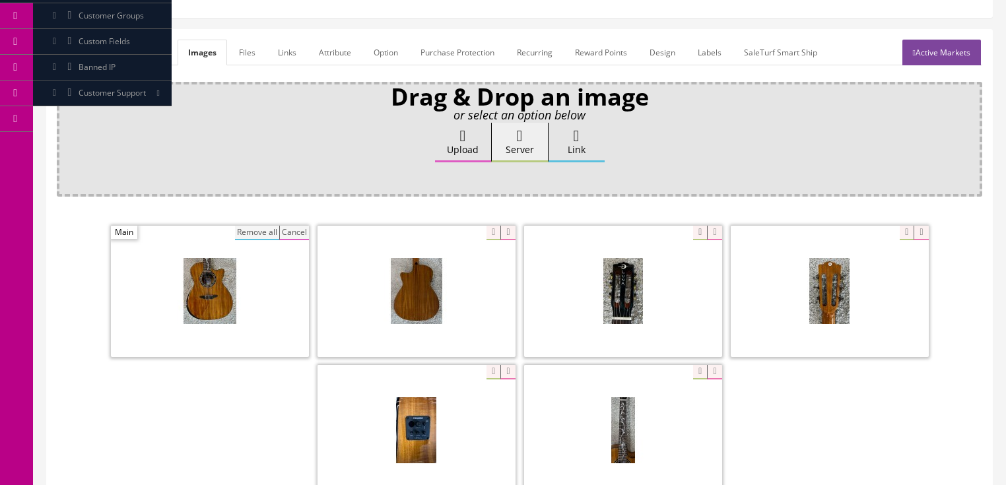
click at [261, 232] on button "Remove all" at bounding box center [257, 233] width 44 height 15
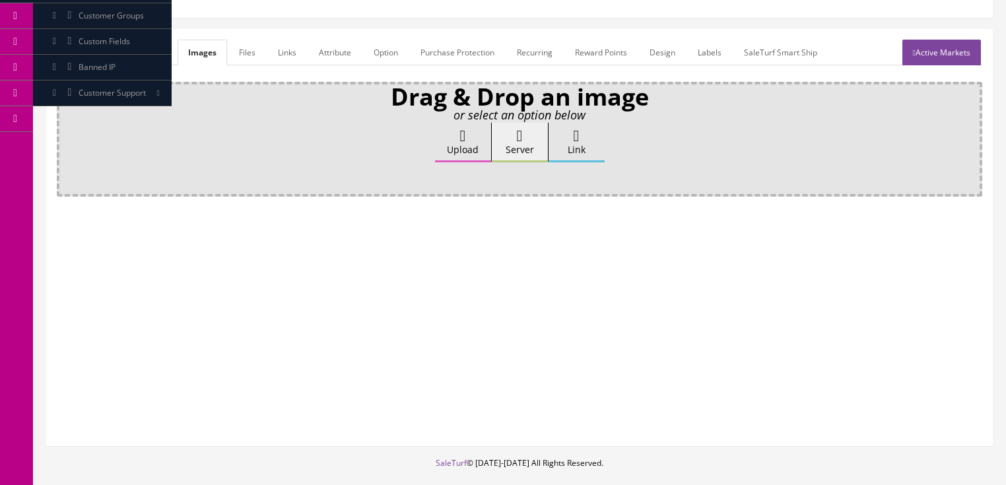
click at [473, 143] on label "Upload" at bounding box center [463, 143] width 56 height 40
click at [66, 136] on input "Upload" at bounding box center [66, 129] width 0 height 13
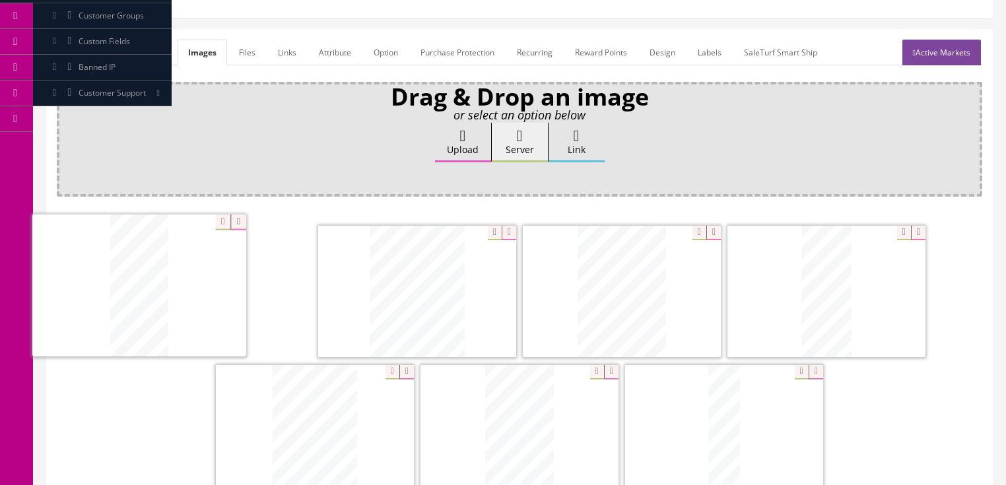
drag, startPoint x: 585, startPoint y: 296, endPoint x: 347, endPoint y: 291, distance: 239.0
drag, startPoint x: 822, startPoint y: 272, endPoint x: 395, endPoint y: 288, distance: 428.0
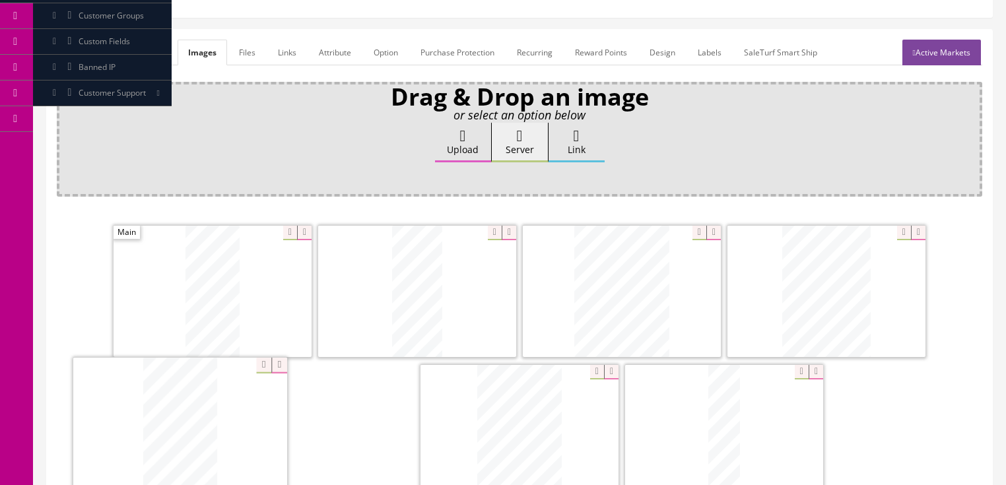
drag, startPoint x: 506, startPoint y: 407, endPoint x: 174, endPoint y: 404, distance: 331.4
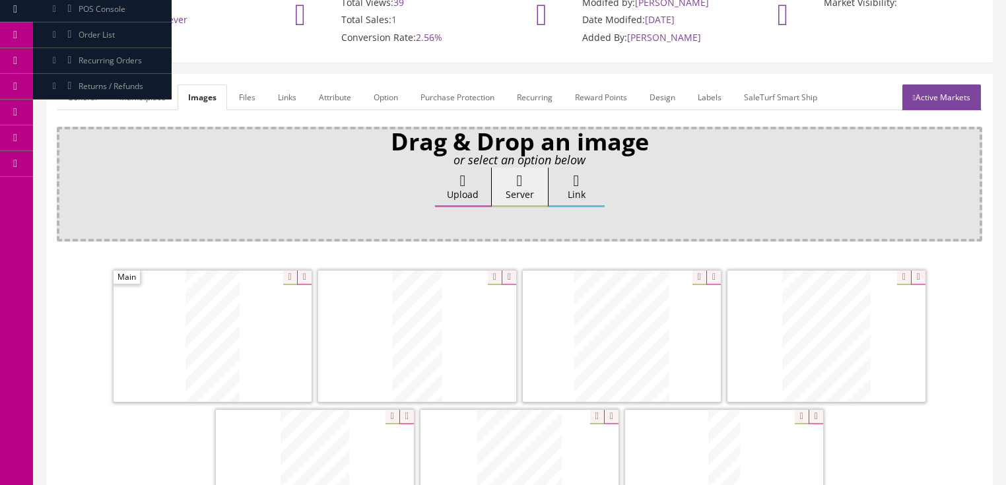
scroll to position [106, 0]
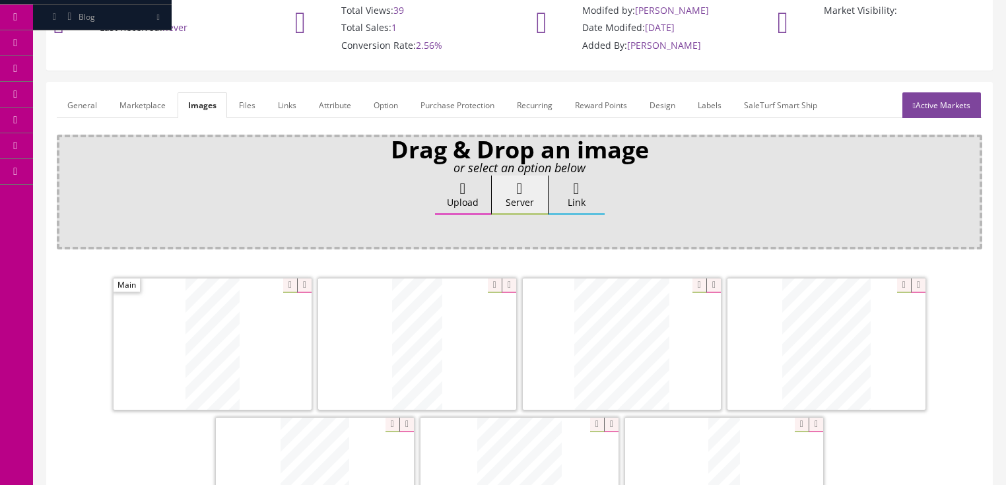
click at [949, 102] on link "Active Markets" at bounding box center [941, 105] width 79 height 26
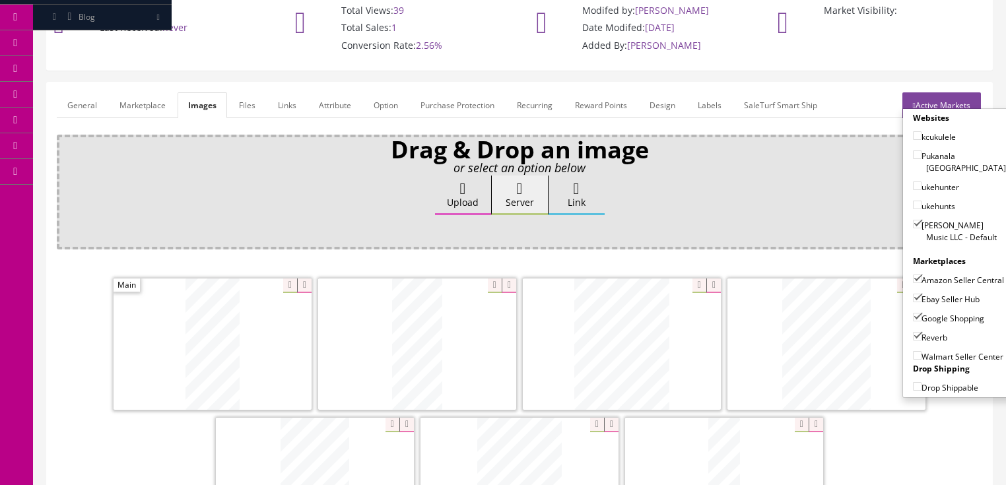
click at [949, 102] on link "Active Markets" at bounding box center [941, 105] width 79 height 26
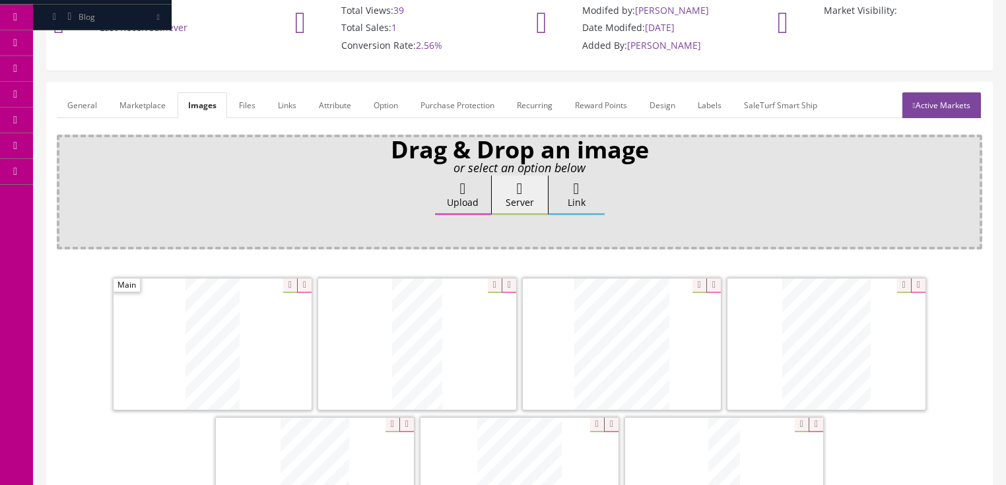
click at [90, 104] on link "General" at bounding box center [82, 105] width 51 height 26
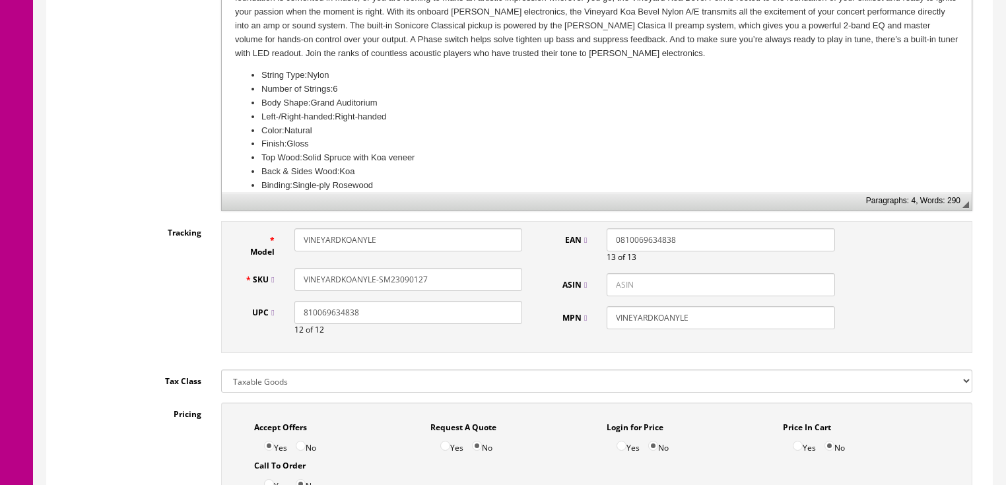
scroll to position [475, 0]
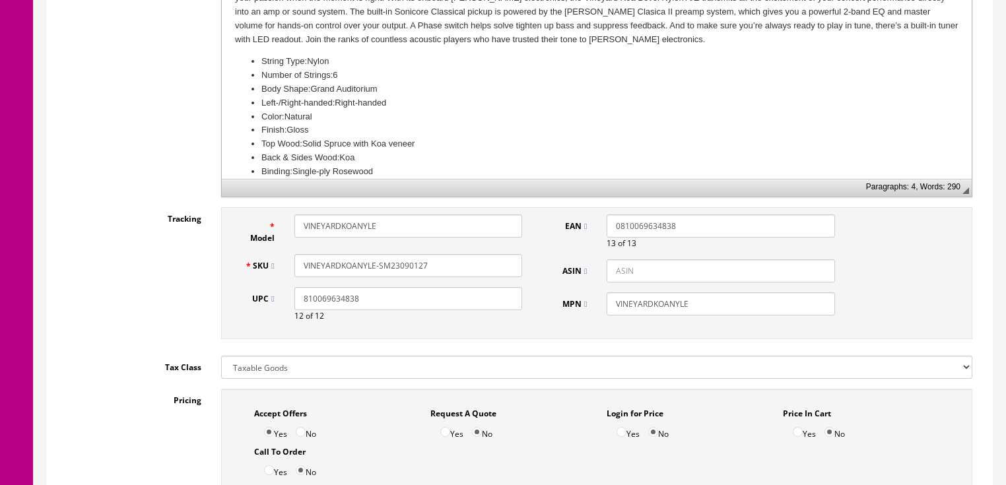
drag, startPoint x: 416, startPoint y: 267, endPoint x: 459, endPoint y: 271, distance: 43.7
click at [459, 271] on input "VINEYARDKOANYLE-SM23090127" at bounding box center [408, 265] width 228 height 23
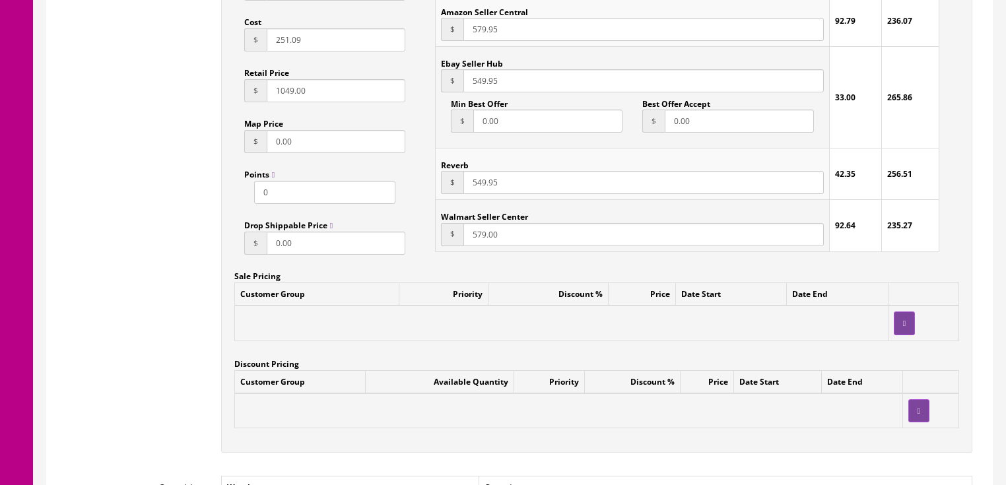
scroll to position [1215, 0]
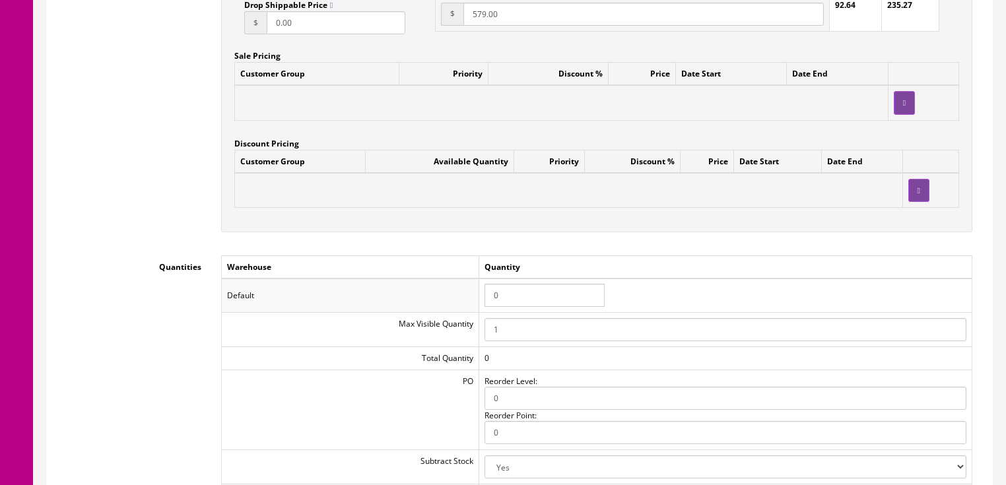
type input "VINEYARDKOANYLE-SM23090116"
drag, startPoint x: 529, startPoint y: 298, endPoint x: 463, endPoint y: 308, distance: 66.1
click at [463, 308] on tr "Default 0" at bounding box center [596, 296] width 750 height 34
click at [499, 290] on input "1" at bounding box center [544, 295] width 120 height 23
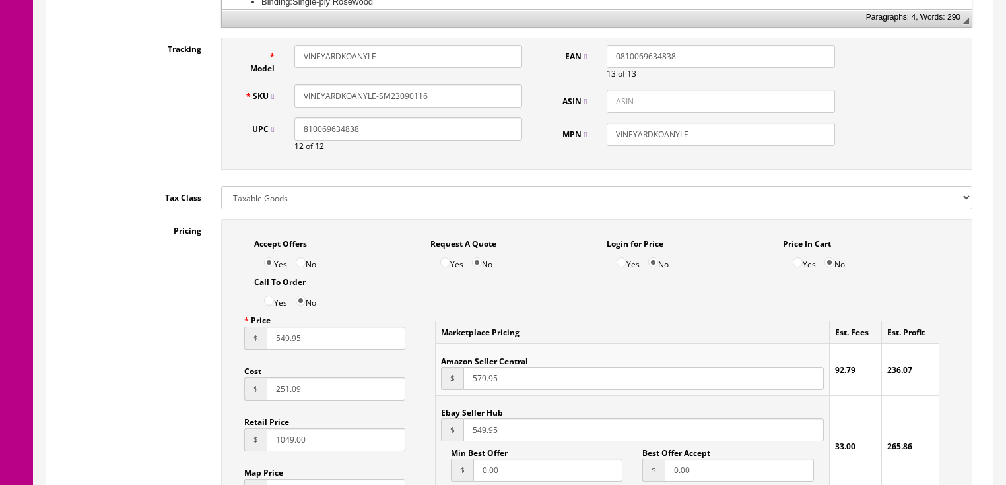
scroll to position [528, 0]
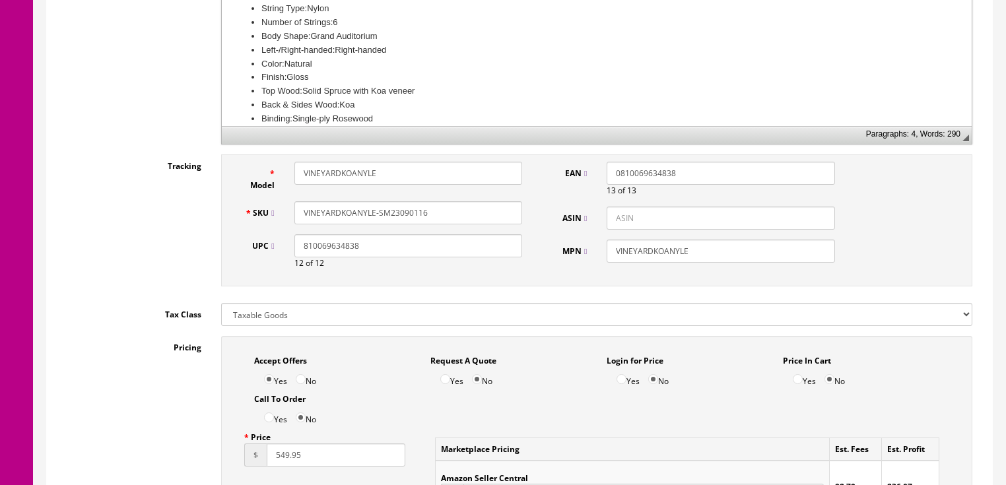
type input "1"
drag, startPoint x: 431, startPoint y: 209, endPoint x: 293, endPoint y: 220, distance: 138.4
click at [265, 220] on div "SKU VINEYARDKOANYLE-SM23090116" at bounding box center [384, 212] width 298 height 23
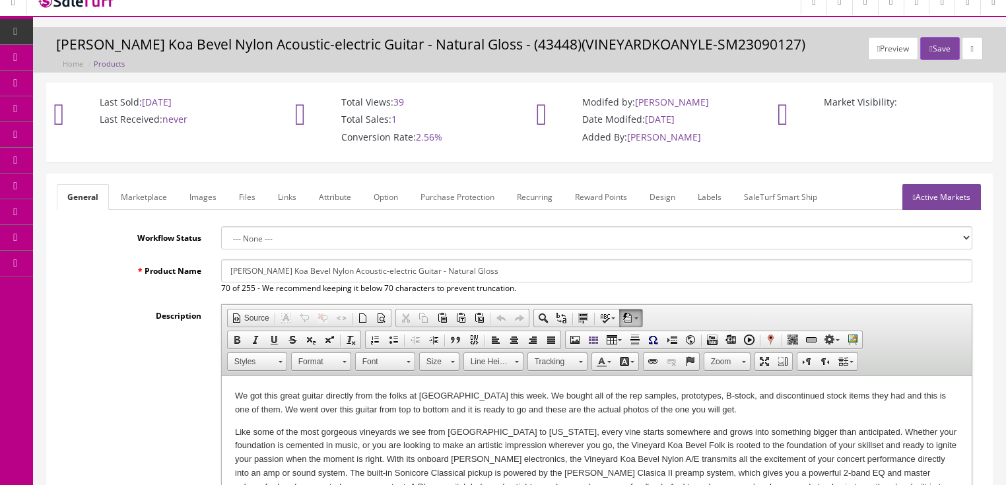
scroll to position [0, 0]
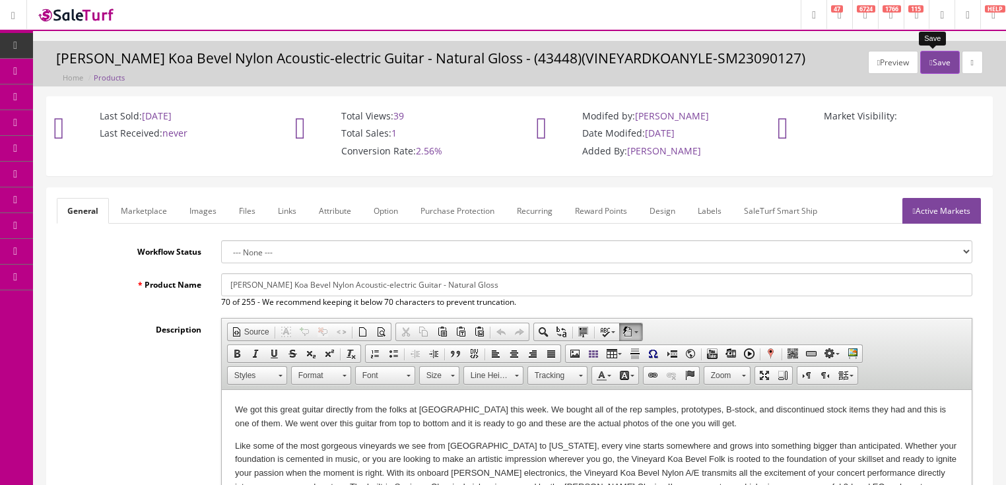
drag, startPoint x: 924, startPoint y: 61, endPoint x: 980, endPoint y: 72, distance: 57.2
click at [929, 61] on icon "button" at bounding box center [930, 63] width 3 height 8
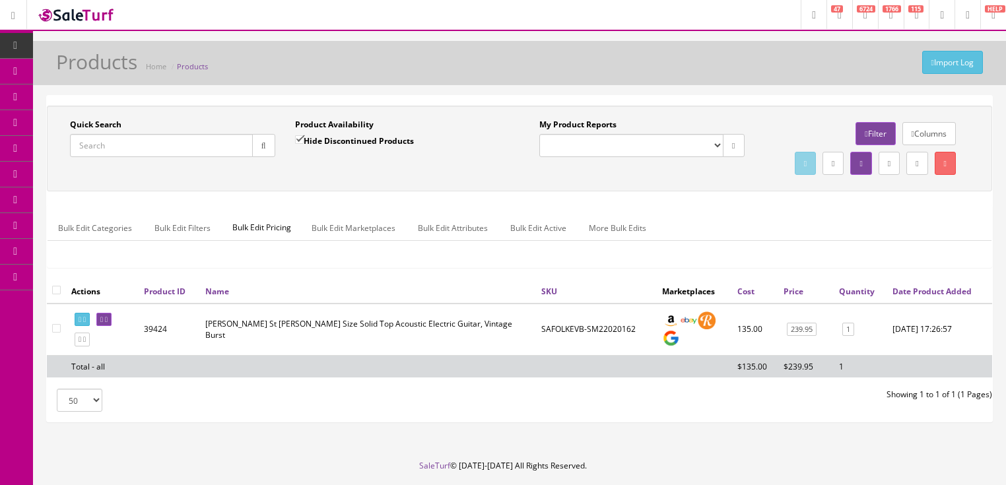
click at [178, 152] on input "Quick Search" at bounding box center [161, 145] width 183 height 23
paste input "VINEYARDKOANYLE-SM23090116"
type input "VINEYARDKOANYLE-SM23090116"
click at [263, 146] on icon "button" at bounding box center [263, 146] width 5 height 8
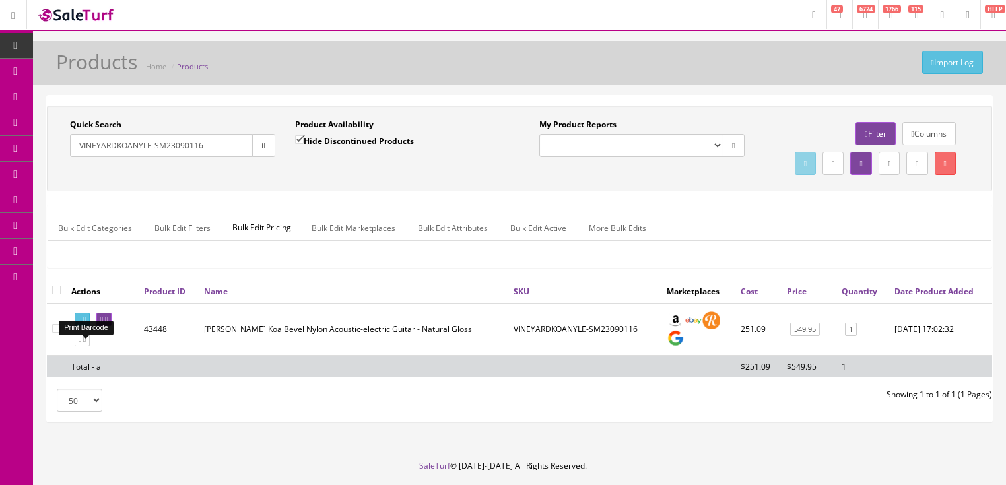
click at [81, 323] on icon at bounding box center [80, 319] width 3 height 7
